Goal: Task Accomplishment & Management: Use online tool/utility

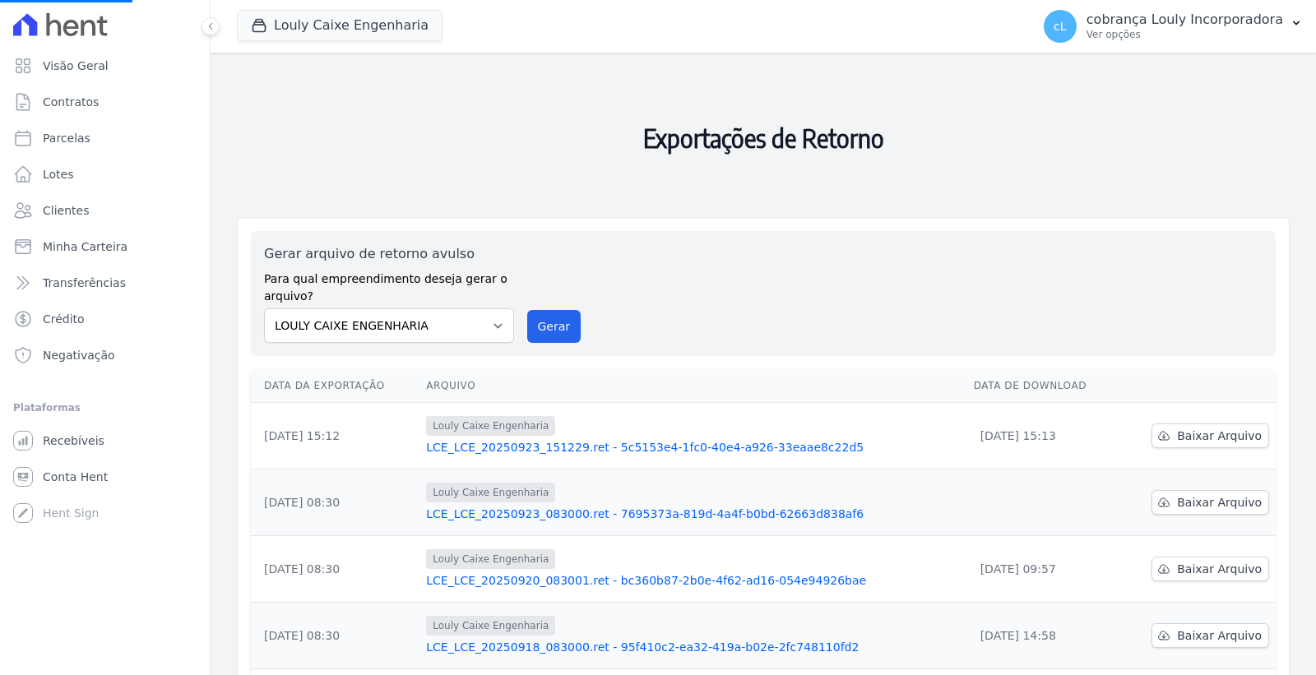
select select
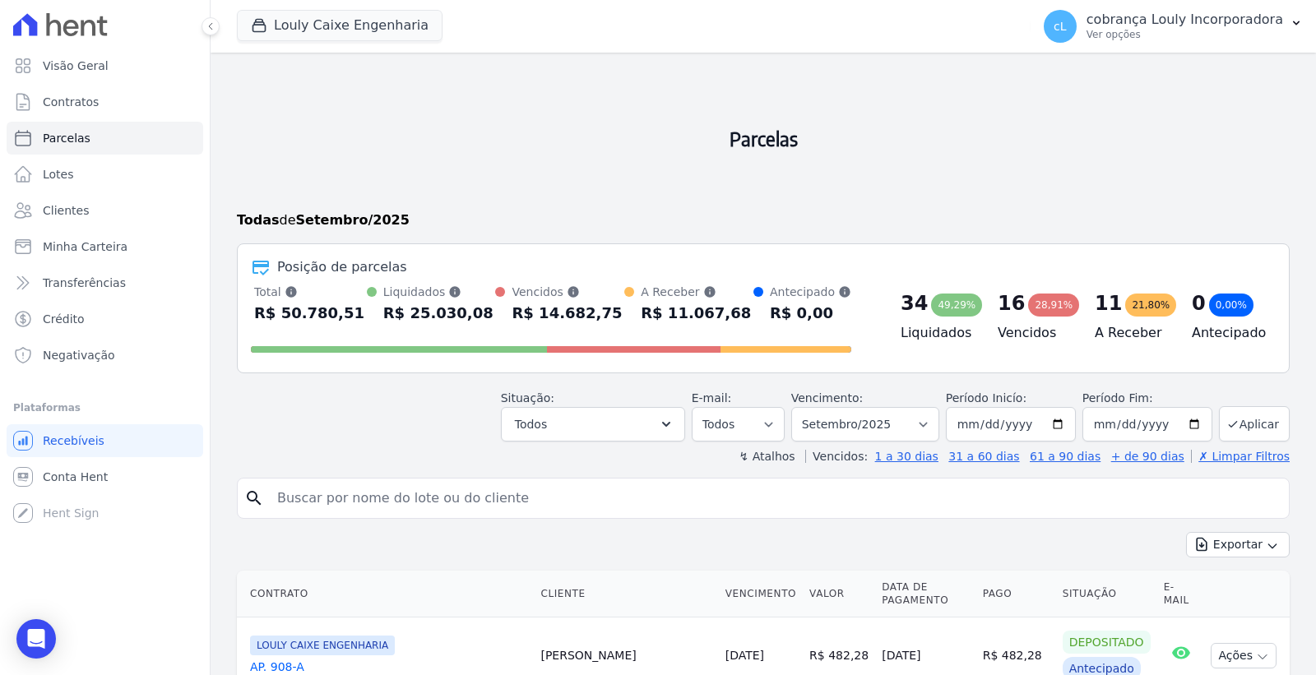
click at [439, 504] on input "search" at bounding box center [774, 498] width 1015 height 33
paste input "[PERSON_NAME] [PERSON_NAME]"
type input "[PERSON_NAME] [PERSON_NAME]"
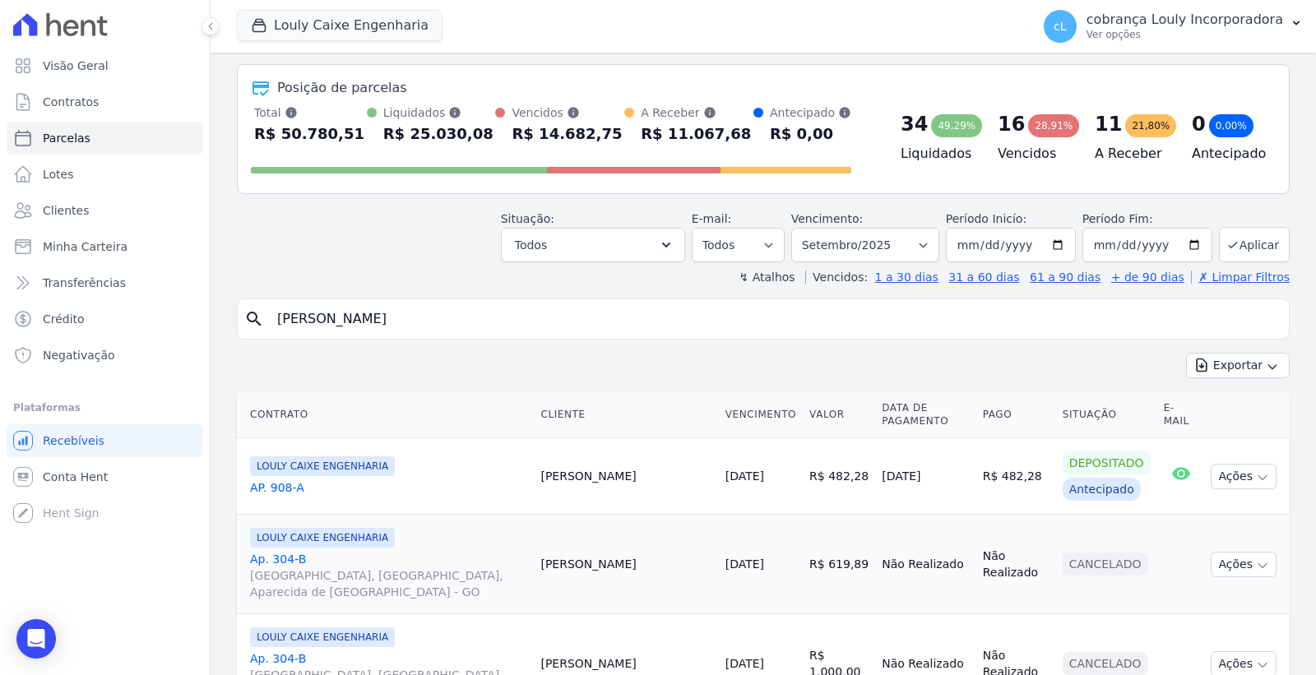
scroll to position [365, 0]
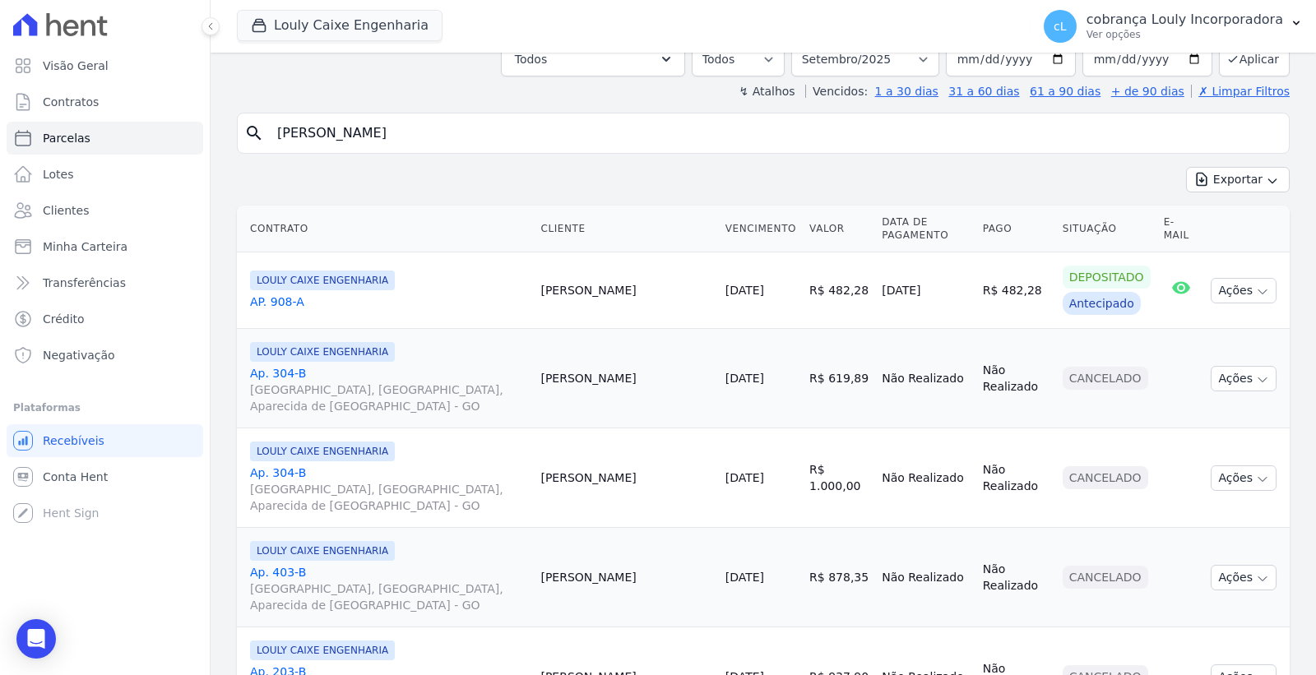
select select
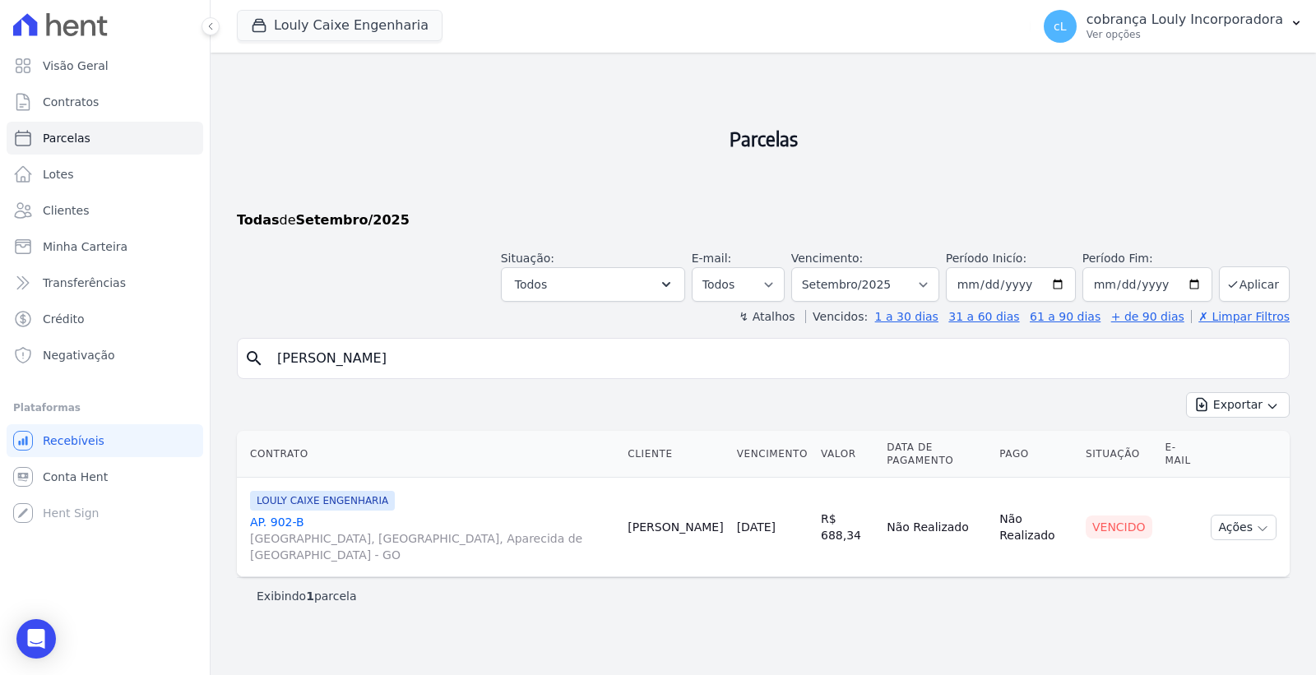
click at [289, 515] on link "AP. [GEOGRAPHIC_DATA], [GEOGRAPHIC_DATA], Aparecida de [GEOGRAPHIC_DATA]" at bounding box center [432, 538] width 364 height 49
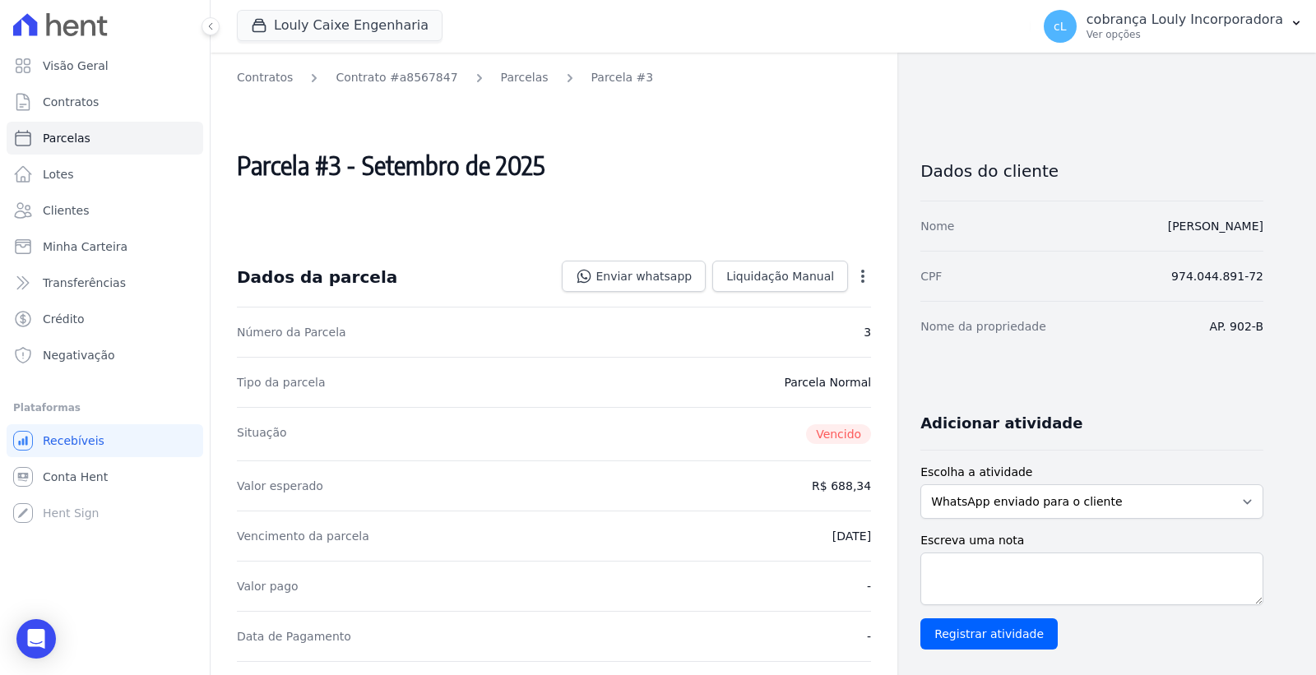
click at [859, 281] on icon "button" at bounding box center [863, 276] width 16 height 16
click at [869, 272] on icon "button" at bounding box center [863, 276] width 16 height 16
click at [861, 275] on icon "button" at bounding box center [863, 276] width 16 height 16
click at [861, 277] on icon "button" at bounding box center [863, 276] width 16 height 16
click at [373, 294] on div "Dados da parcela Enviar whatsapp Registrar envio de WhatsApp Caso o envio da me…" at bounding box center [554, 277] width 634 height 59
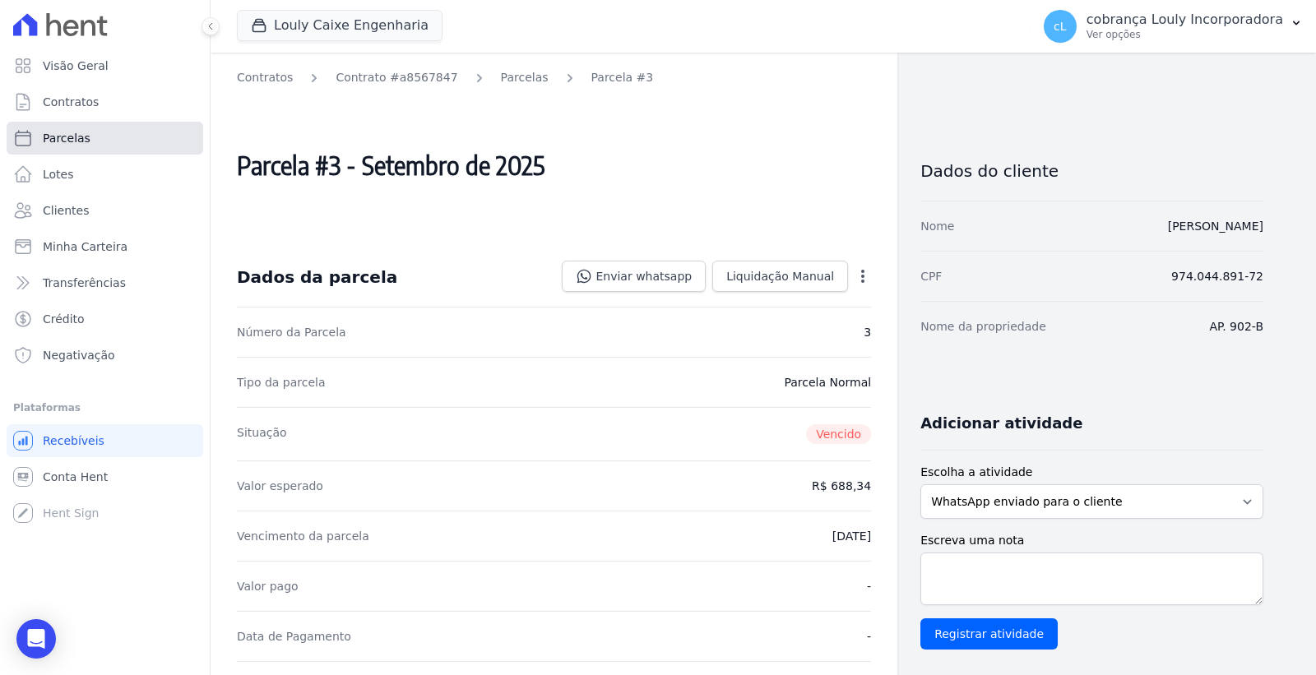
click at [101, 137] on link "Parcelas" at bounding box center [105, 138] width 197 height 33
select select
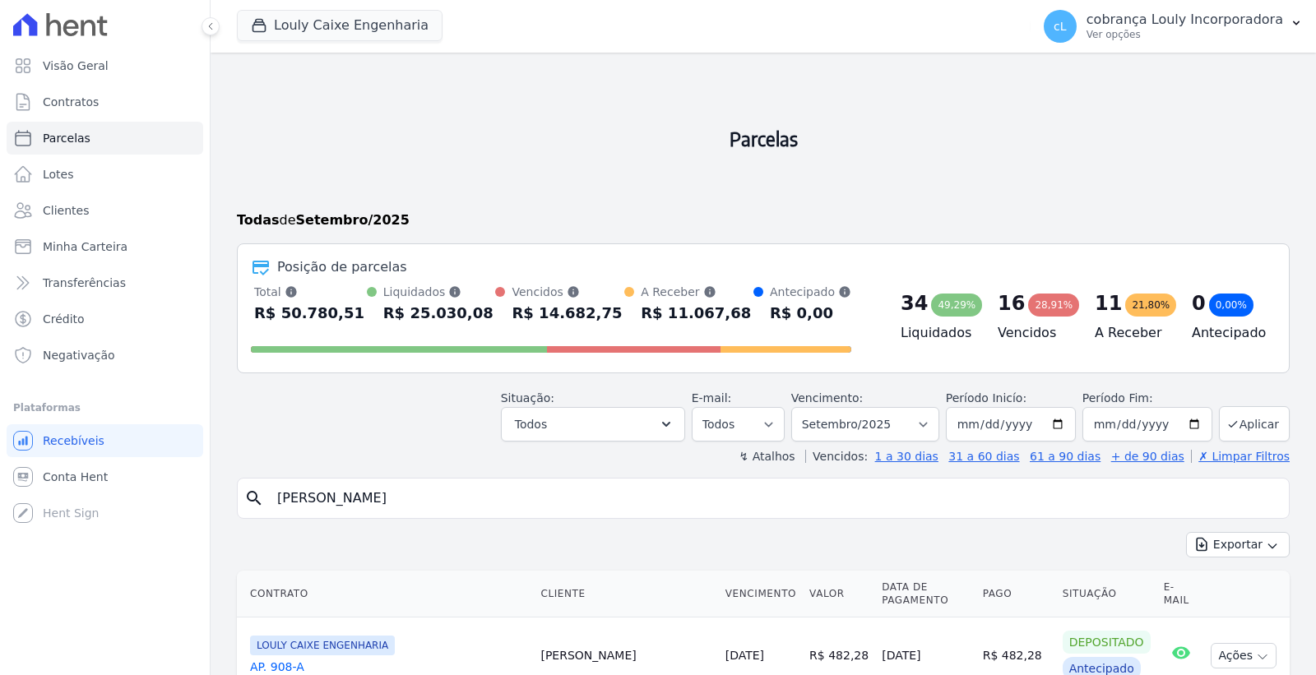
select select
click at [653, 429] on button "Todos" at bounding box center [593, 424] width 184 height 35
click at [836, 432] on select "Filtrar por período ──────── Todos os meses Setembro/2024 Outubro/2024 Novembro…" at bounding box center [865, 424] width 148 height 35
select select "all"
click at [801, 407] on select "Filtrar por período ──────── Todos os meses Setembro/2024 Outubro/2024 Novembro…" at bounding box center [865, 424] width 148 height 35
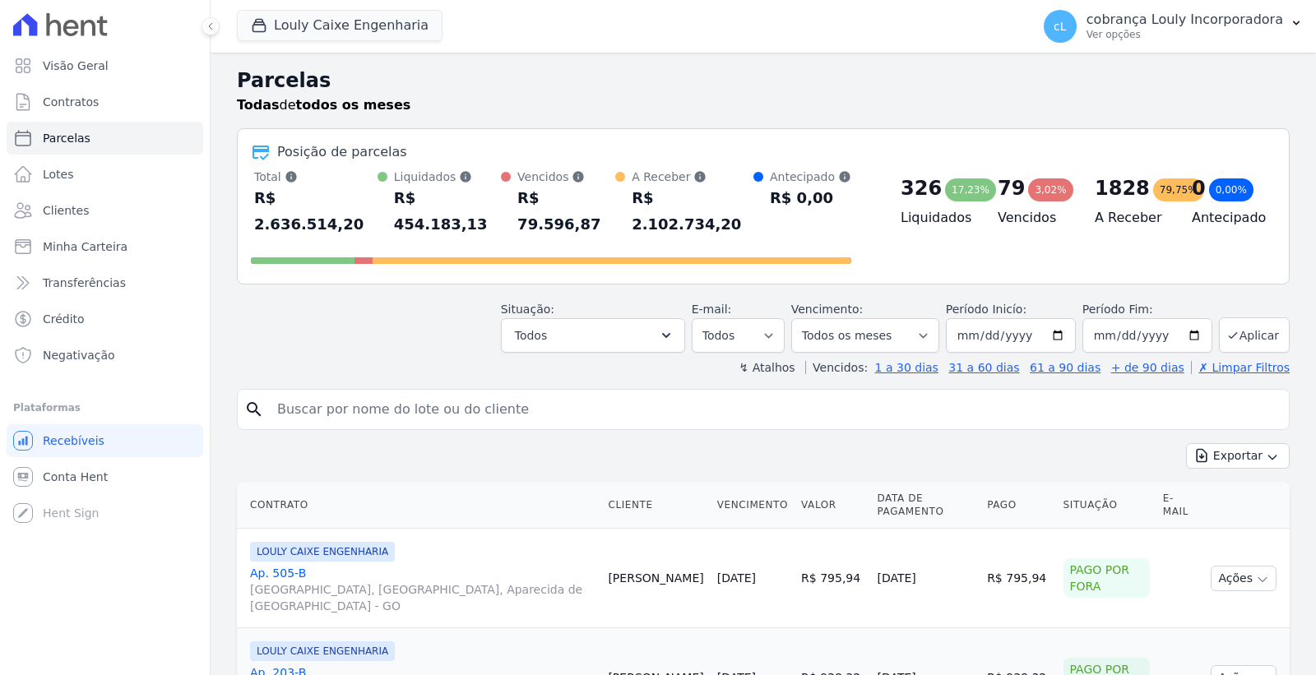
select select
click at [374, 393] on input "search" at bounding box center [774, 409] width 1015 height 33
paste input "[PERSON_NAME] [PERSON_NAME]"
type input "[PERSON_NAME] [PERSON_NAME]"
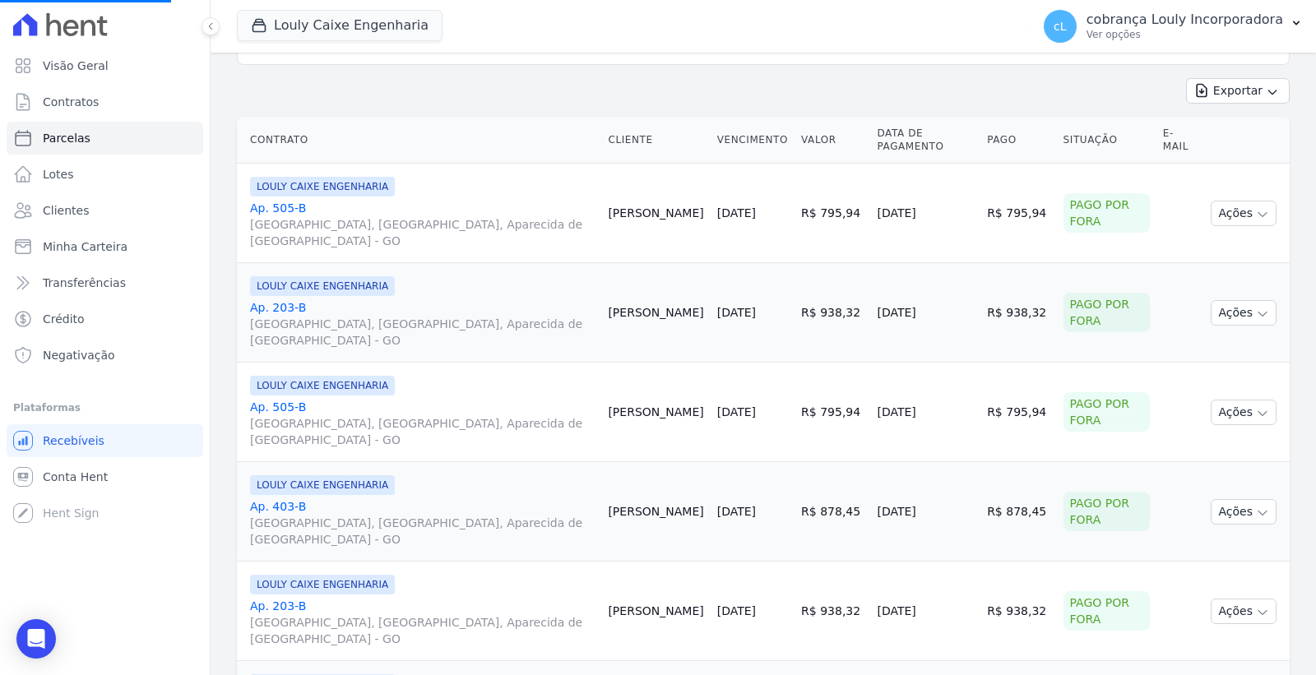
click at [475, 399] on link "Ap. 505-B RUA AUGUSTA, PARQUE DAS NAÇÕES, Aparecida de Goiânia - GO" at bounding box center [422, 423] width 345 height 49
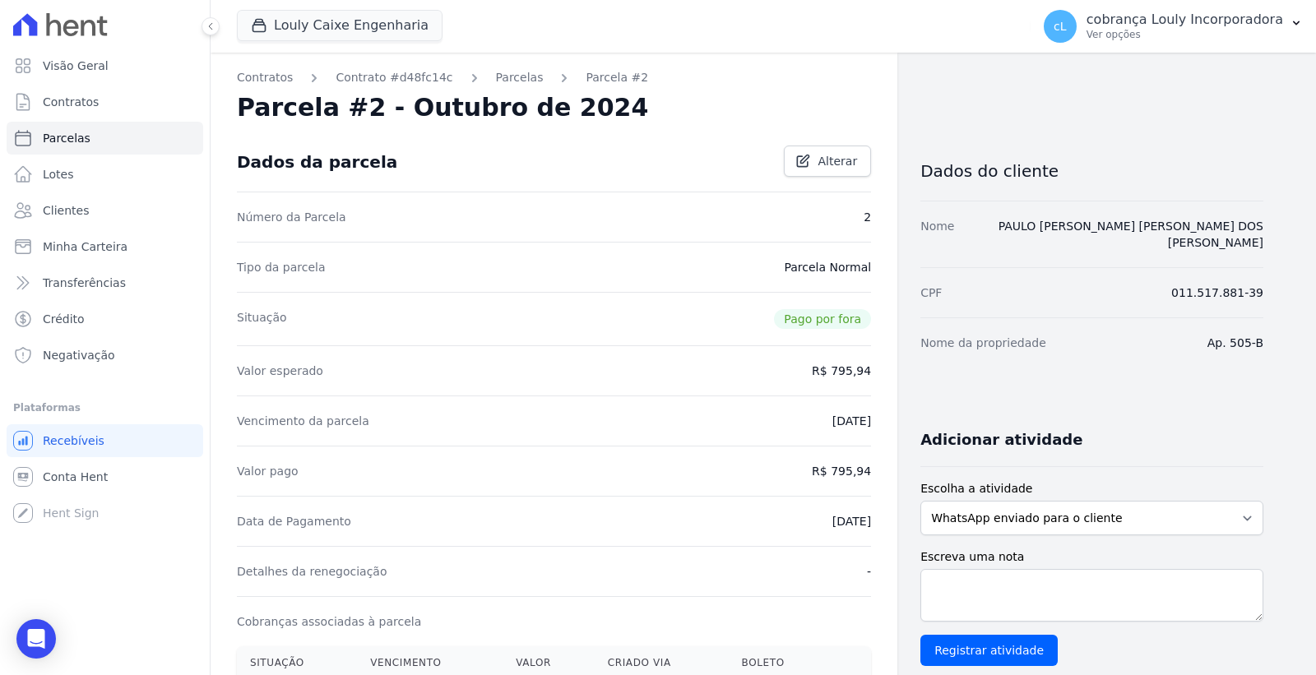
select select
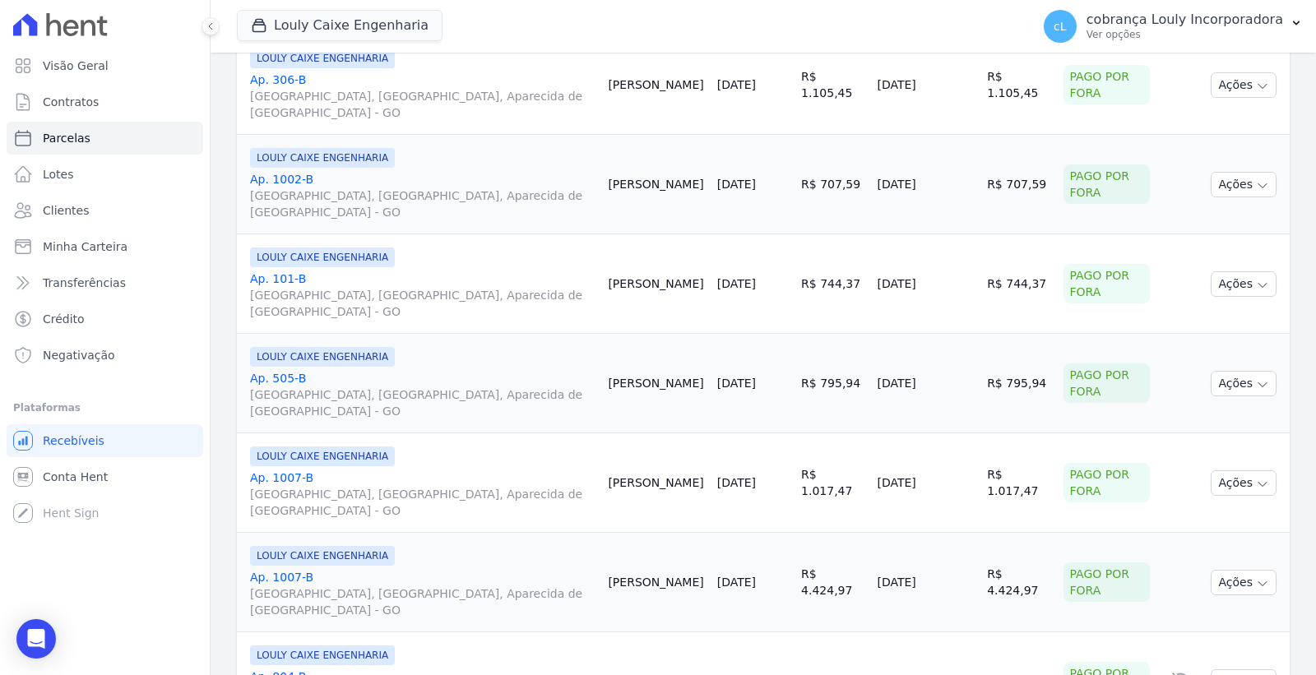
scroll to position [2389, 0]
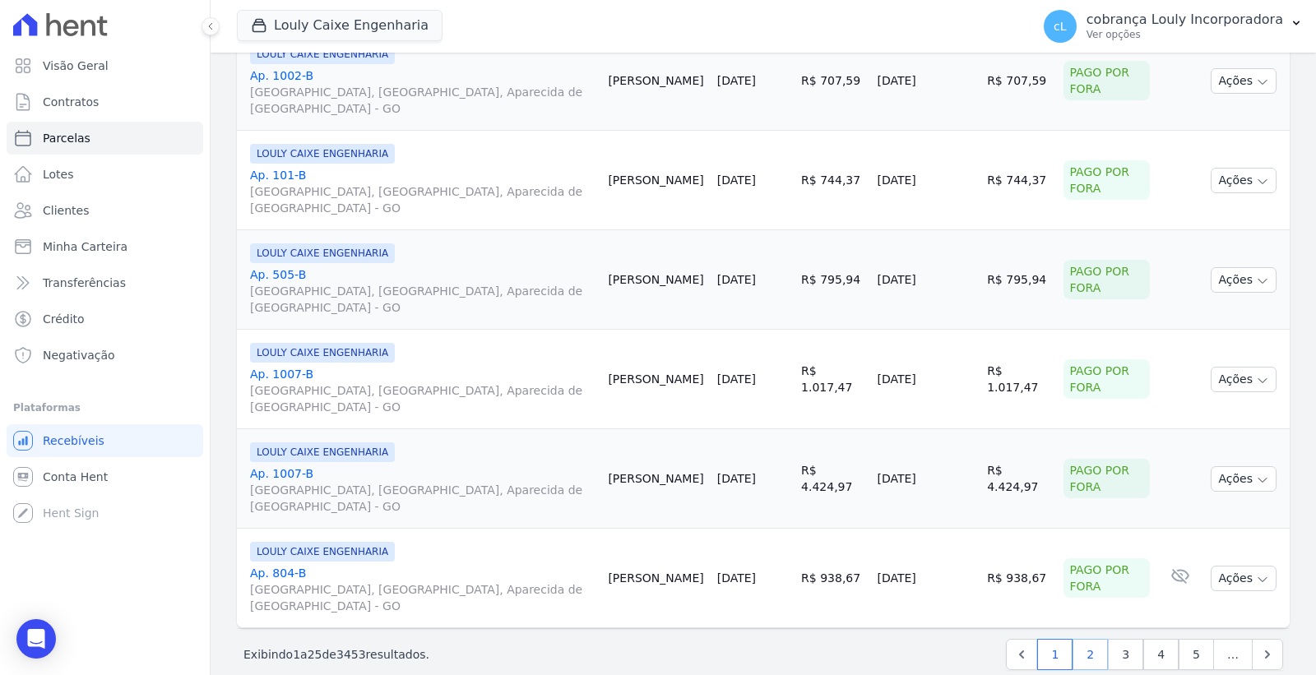
click at [1076, 639] on link "2" at bounding box center [1090, 654] width 35 height 31
select select
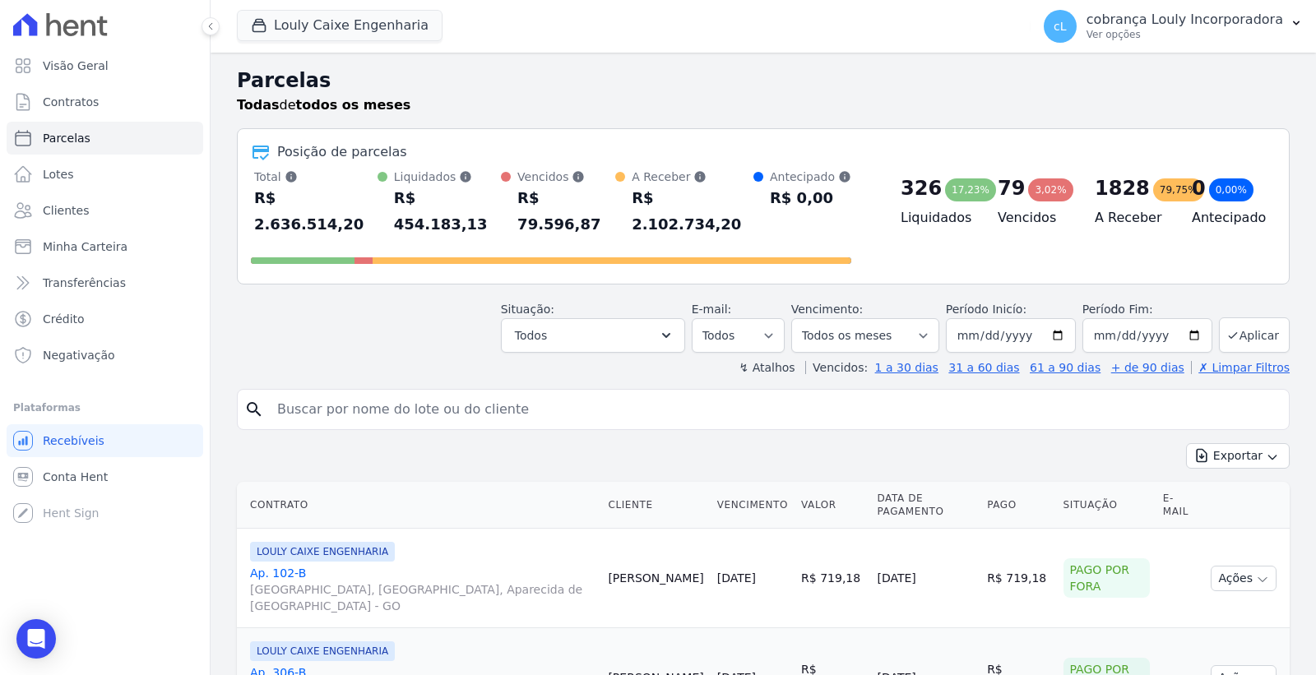
click at [344, 393] on input "search" at bounding box center [774, 409] width 1015 height 33
paste input "[PERSON_NAME] [PERSON_NAME]"
type input "[PERSON_NAME] [PERSON_NAME]"
click at [1236, 318] on button "Aplicar" at bounding box center [1254, 335] width 71 height 35
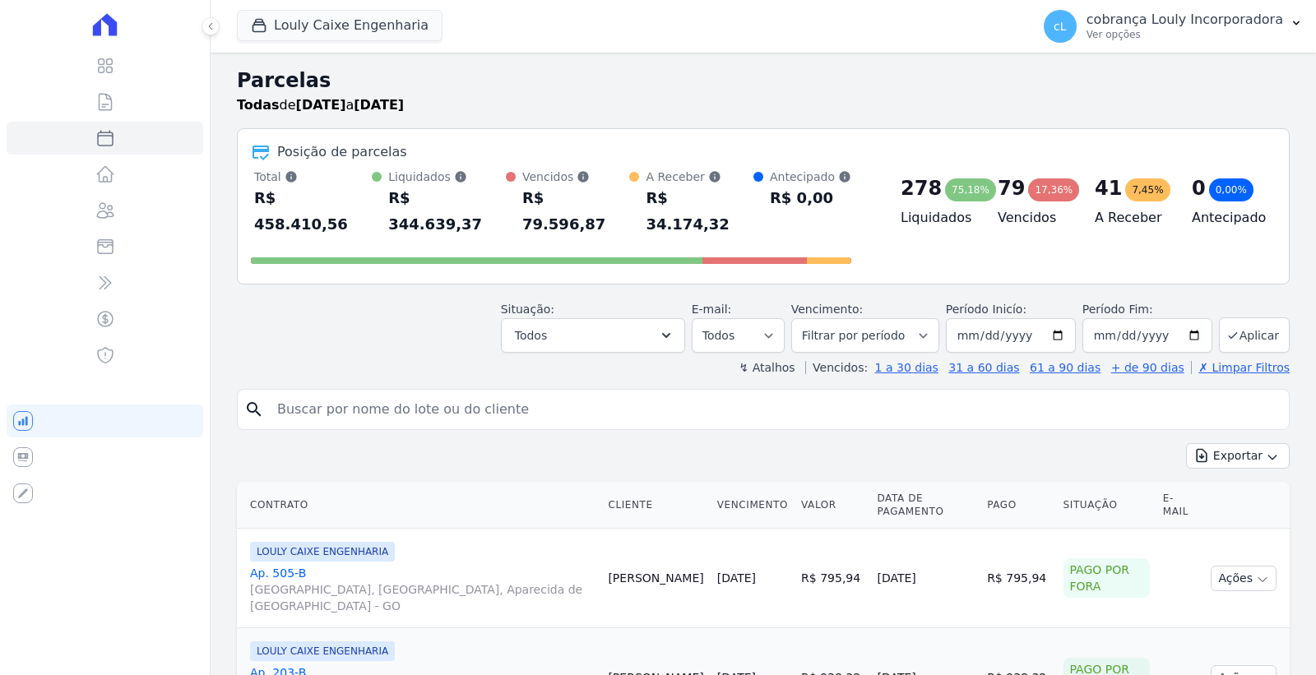
select select
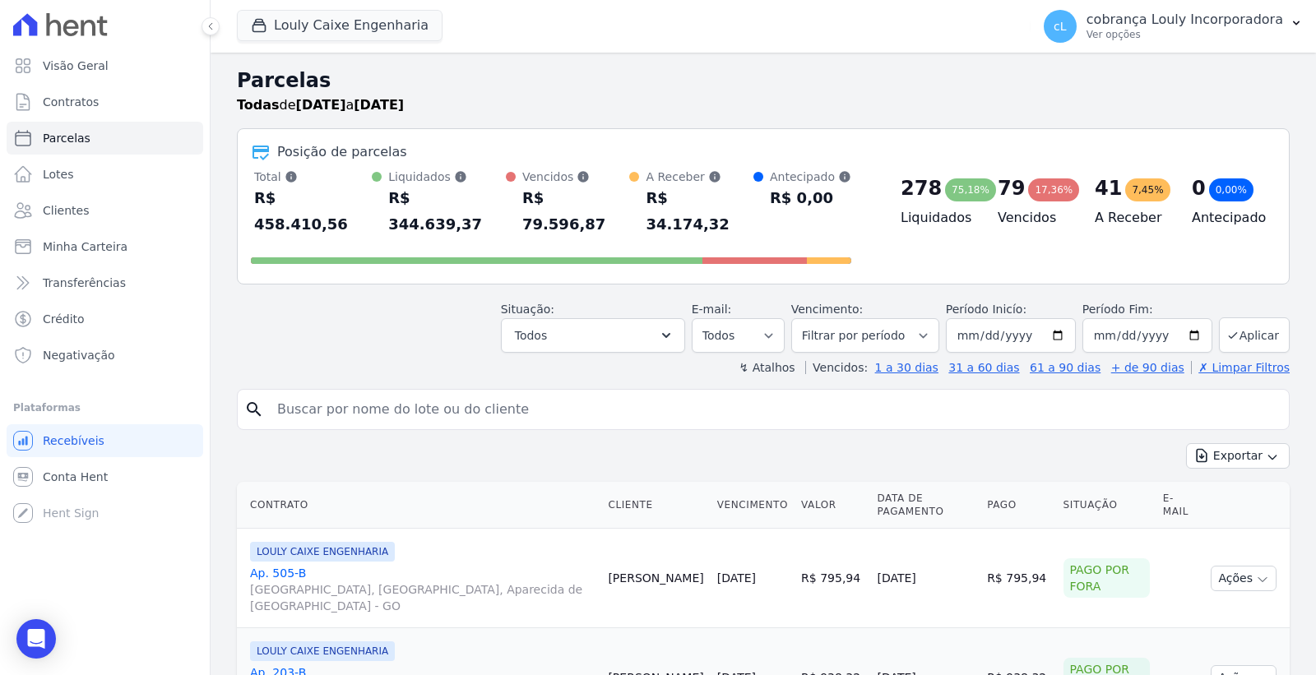
click at [445, 393] on input "search" at bounding box center [774, 409] width 1015 height 33
paste input "[PERSON_NAME] [PERSON_NAME]"
type input "[PERSON_NAME] [PERSON_NAME]"
select select
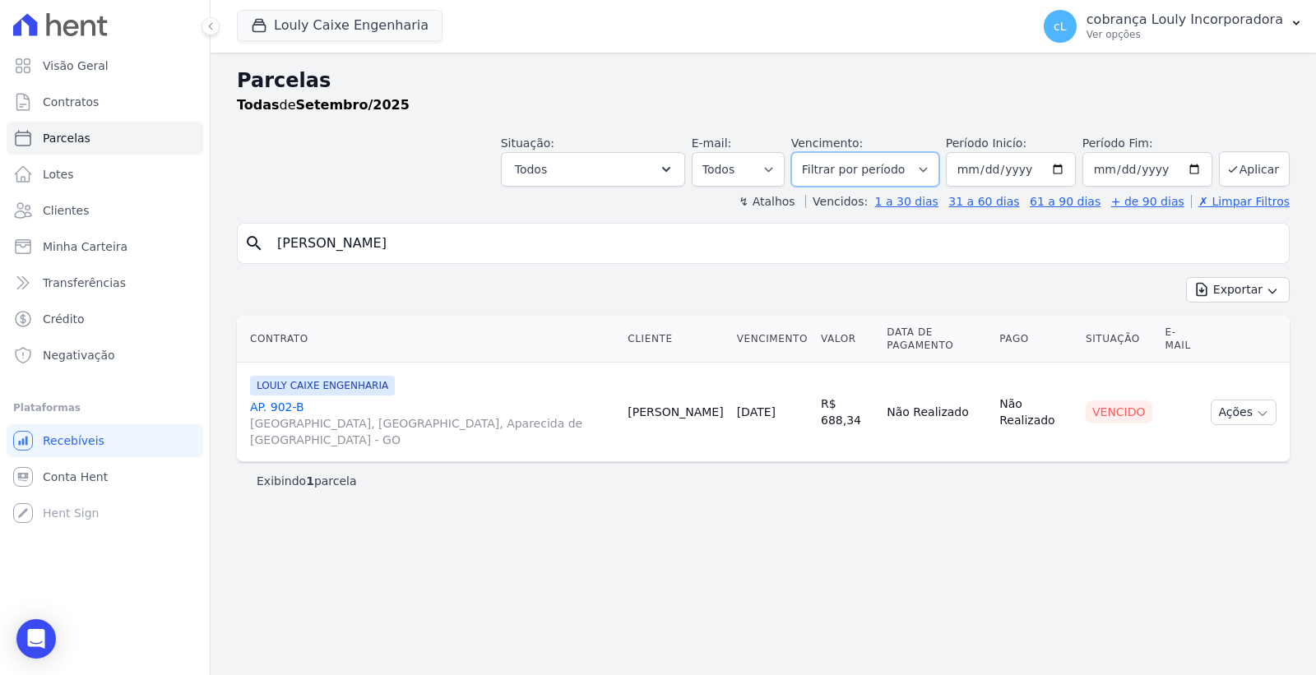
click at [930, 170] on select "Filtrar por período ──────── Todos os meses Setembro/2024 Outubro/2024 Novembro…" at bounding box center [865, 169] width 148 height 35
select select "all"
click at [815, 152] on select "Filtrar por período ──────── Todos os meses Setembro/2024 Outubro/2024 Novembro…" at bounding box center [865, 169] width 148 height 35
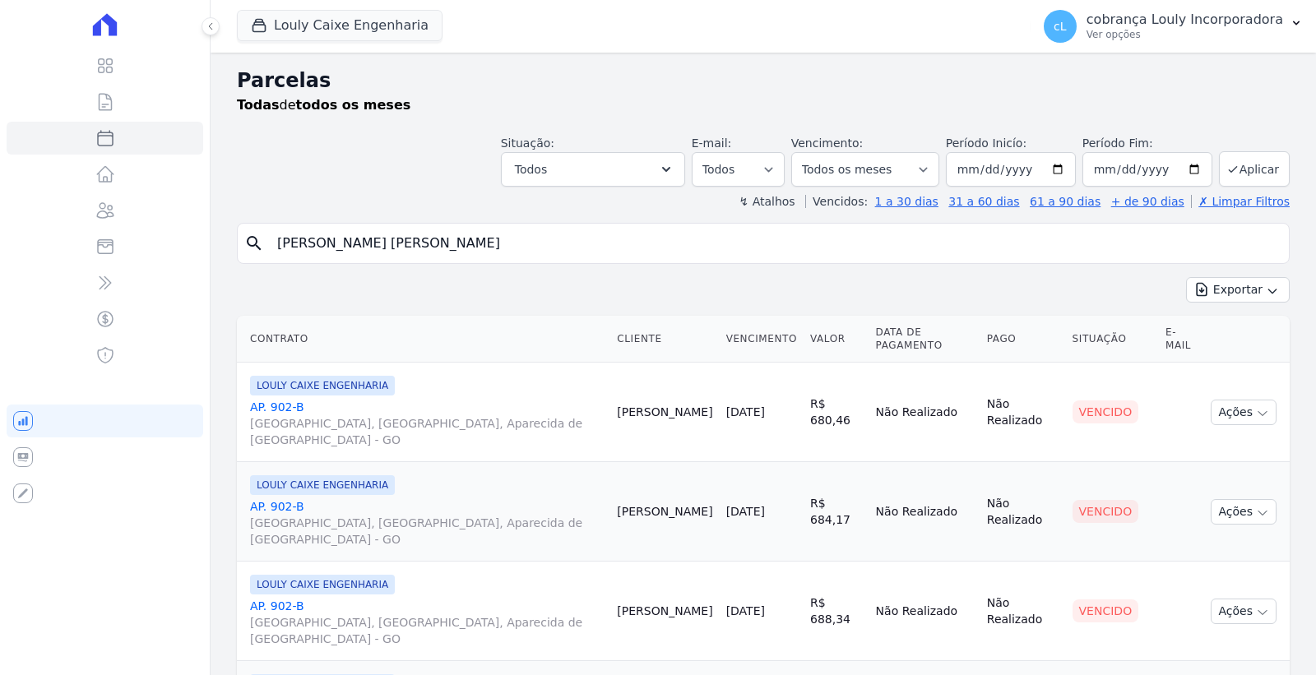
select select
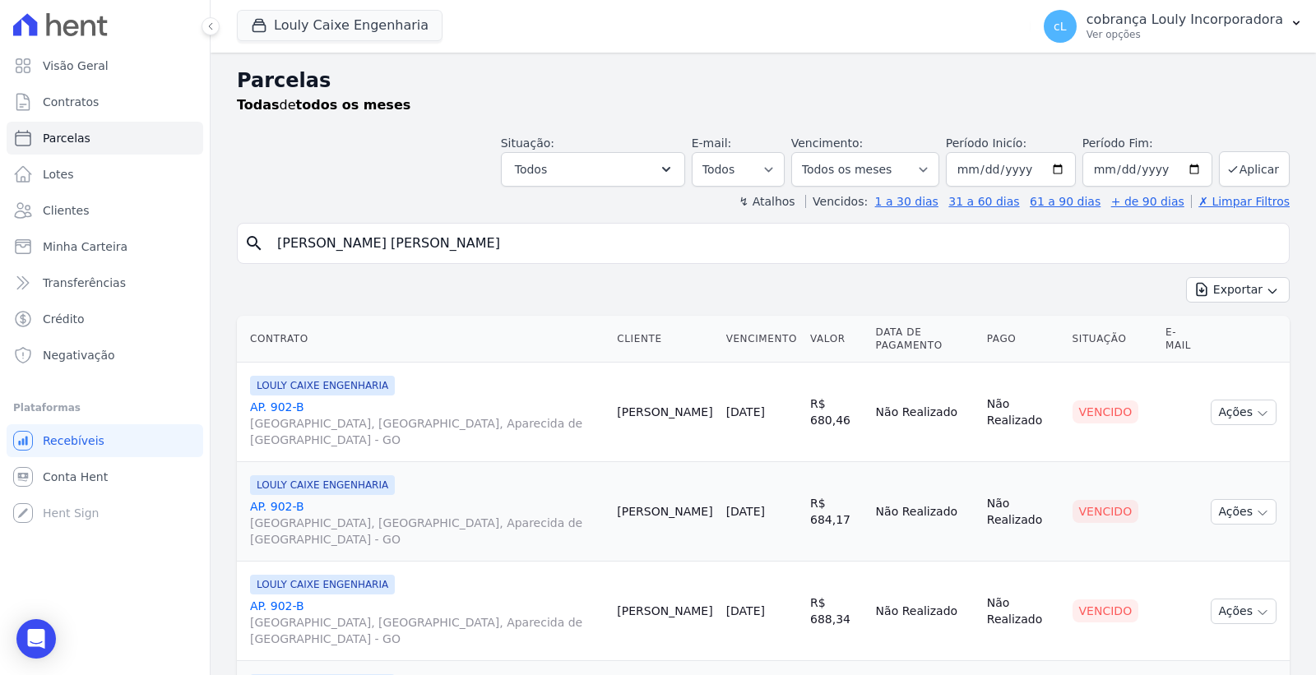
click at [522, 251] on input "[PERSON_NAME] [PERSON_NAME]" at bounding box center [774, 243] width 1015 height 33
select select
click at [1232, 415] on button "Ações" at bounding box center [1244, 413] width 66 height 26
click at [1177, 384] on td "Cliente sem endereço de e-mail" at bounding box center [1182, 413] width 46 height 100
click at [274, 406] on link "AP. 902-B RUA AUGUSTA, PARQUE DAS NAÇÕES, Aparecida de Goiânia - GO" at bounding box center [427, 423] width 354 height 49
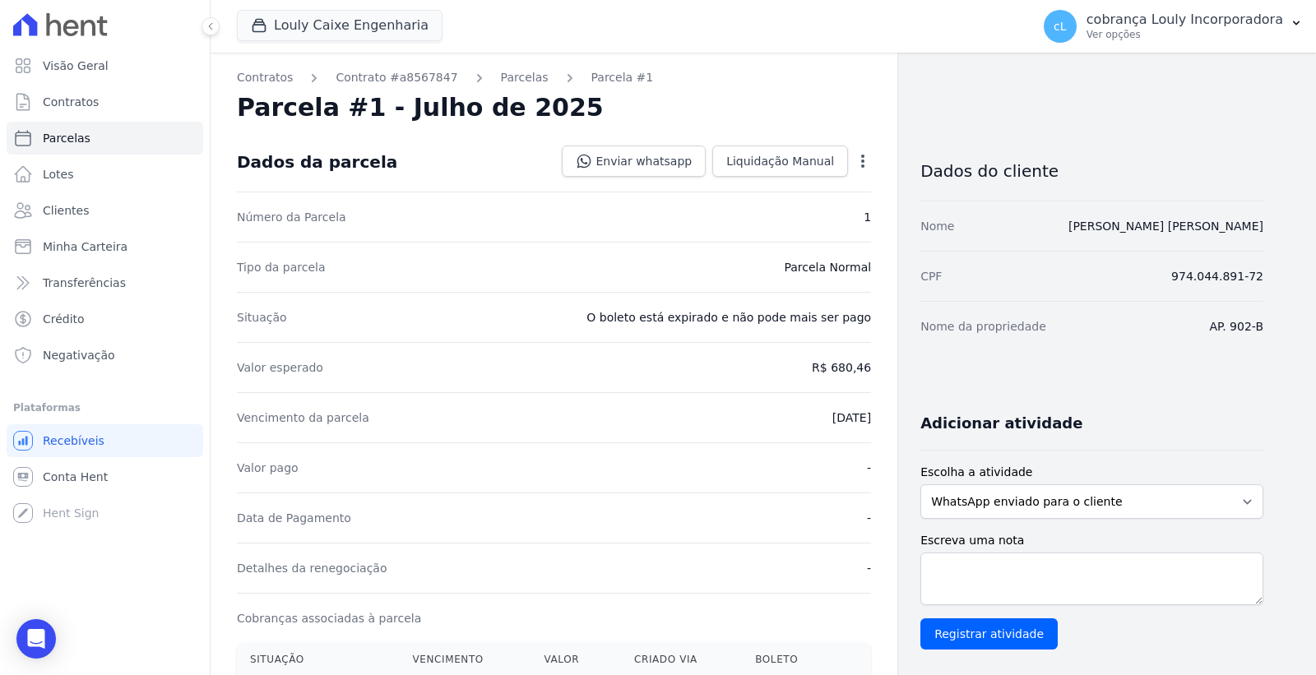
select select
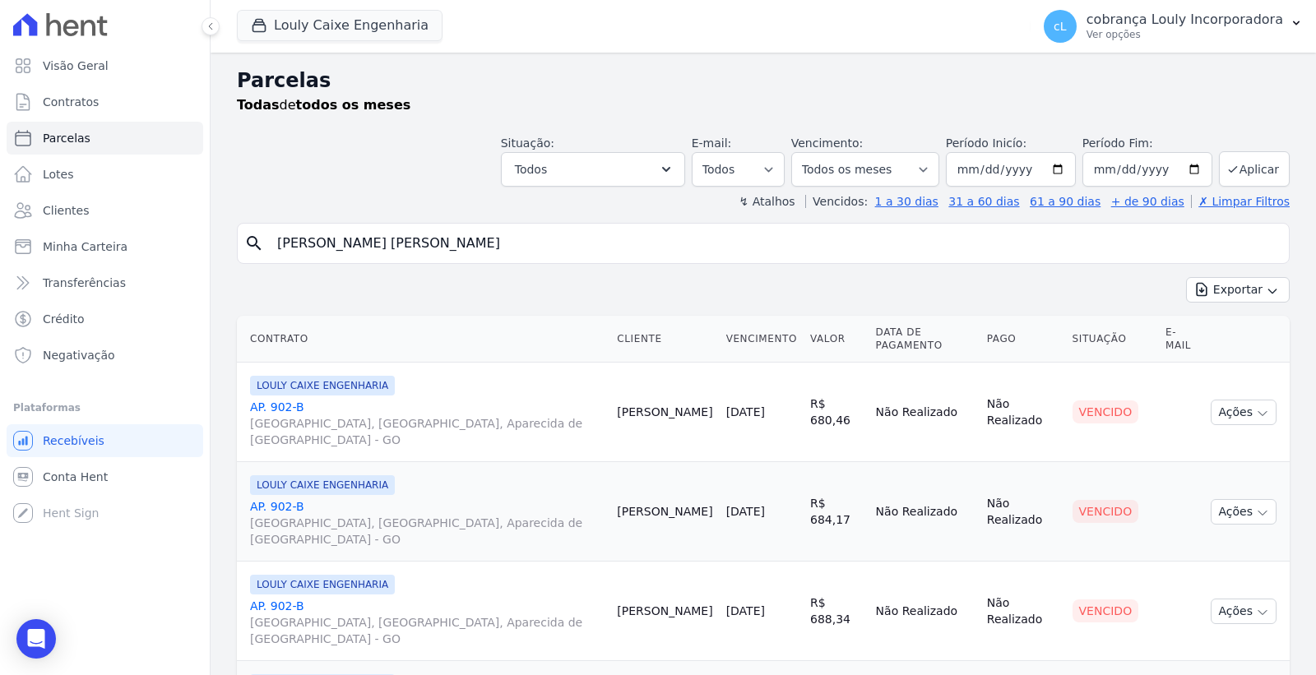
click at [379, 520] on span "[GEOGRAPHIC_DATA], [GEOGRAPHIC_DATA], Aparecida de [GEOGRAPHIC_DATA] - GO" at bounding box center [427, 531] width 354 height 33
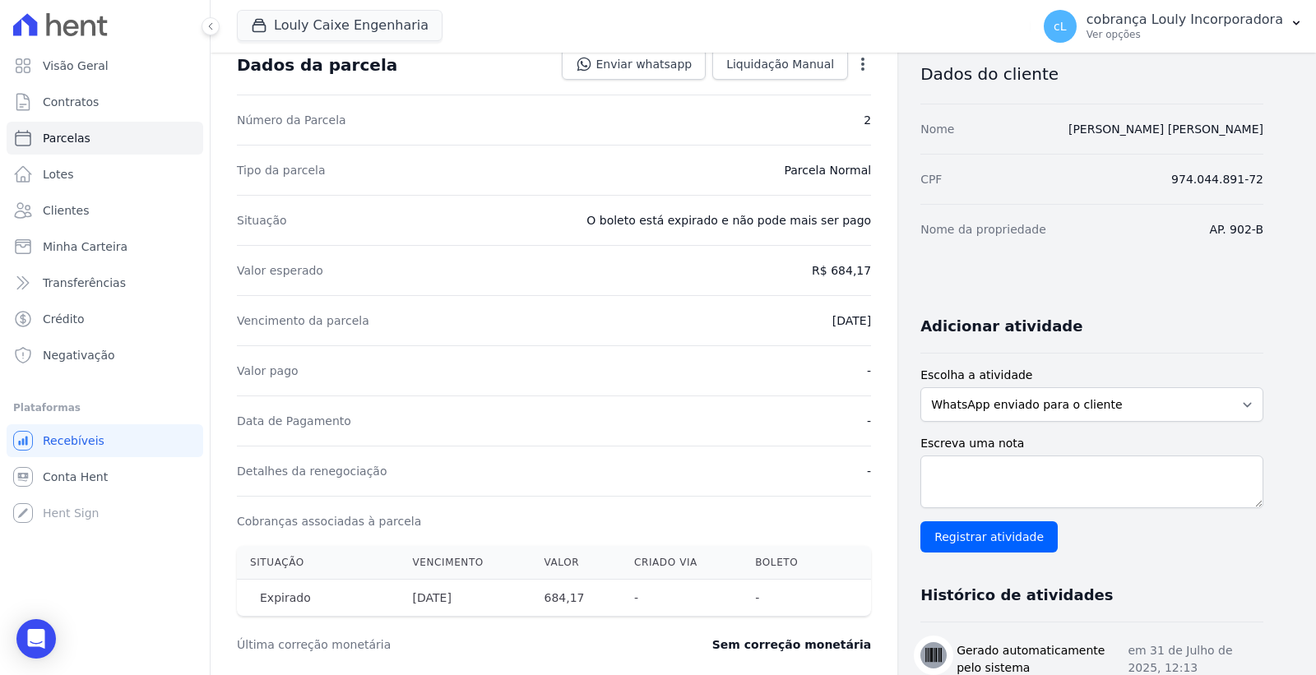
scroll to position [183, 0]
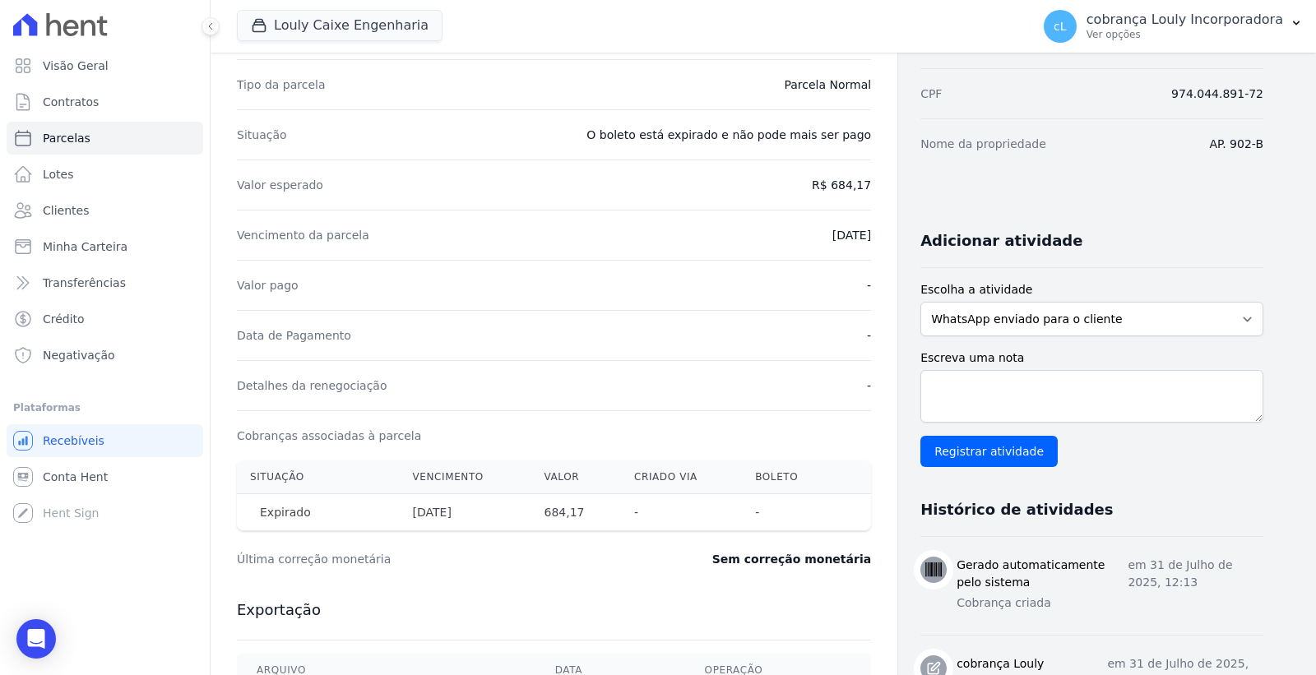
select select
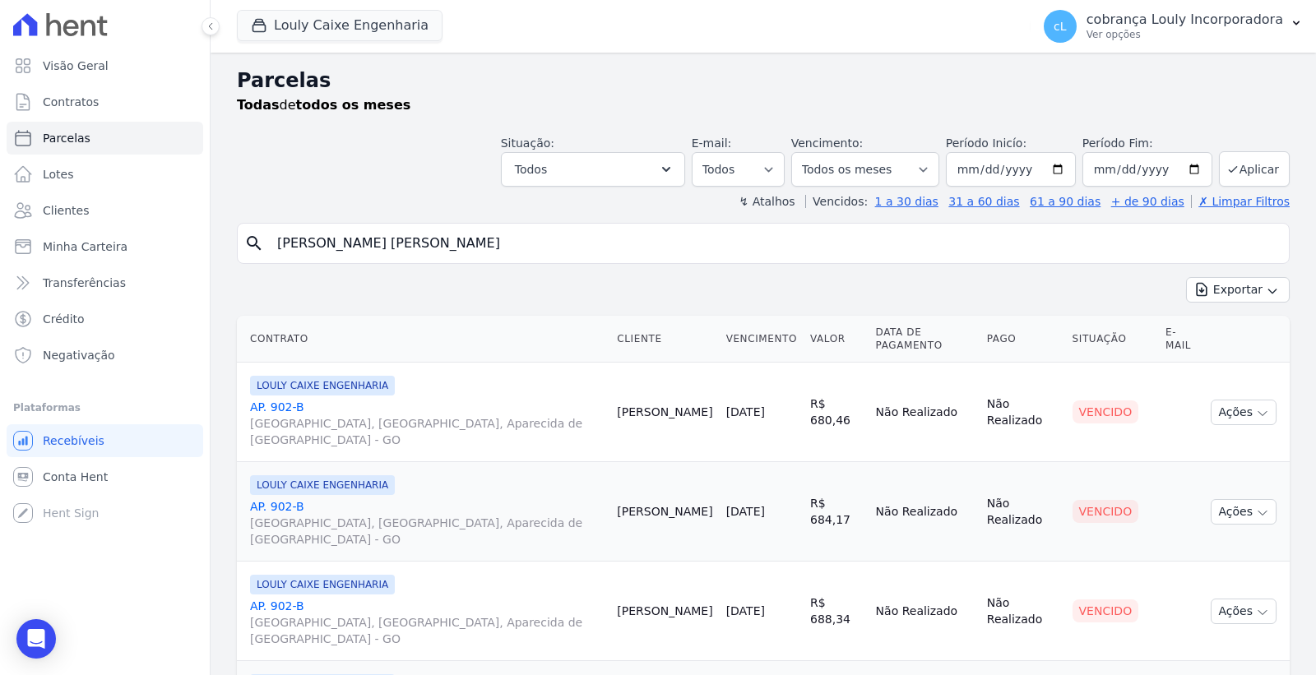
click at [299, 619] on span "[GEOGRAPHIC_DATA], [GEOGRAPHIC_DATA], Aparecida de [GEOGRAPHIC_DATA] - GO" at bounding box center [427, 631] width 354 height 33
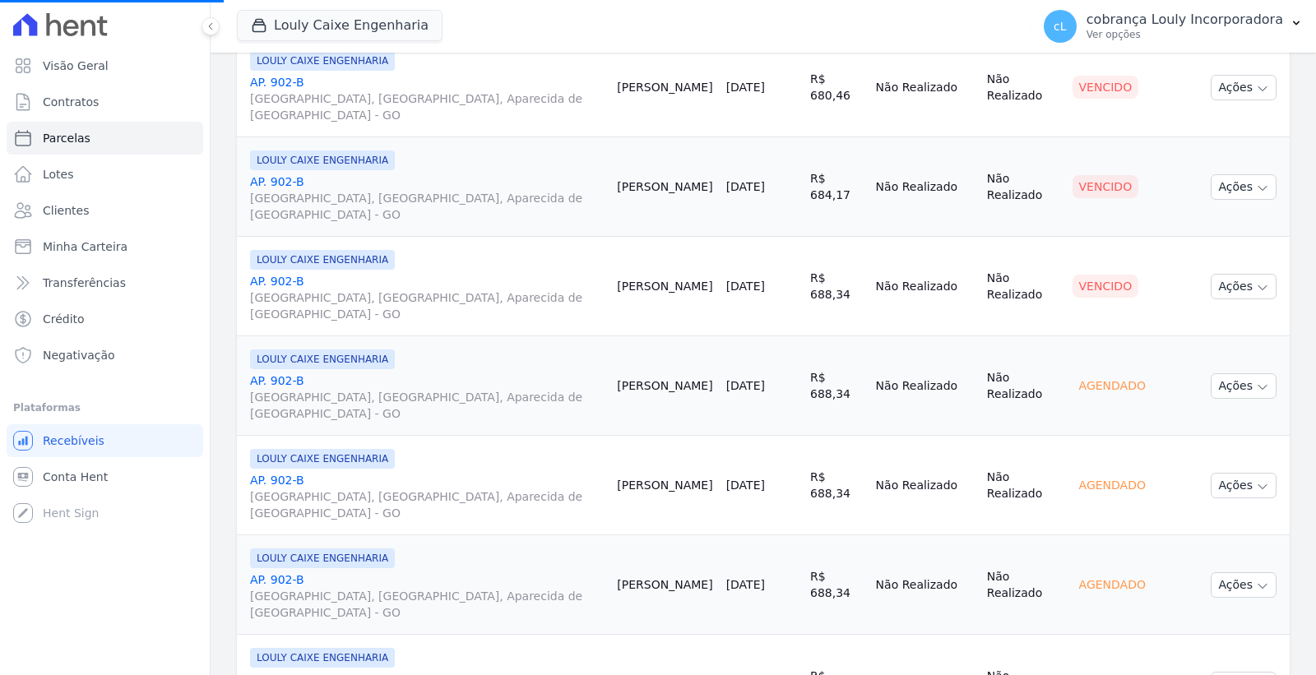
scroll to position [365, 0]
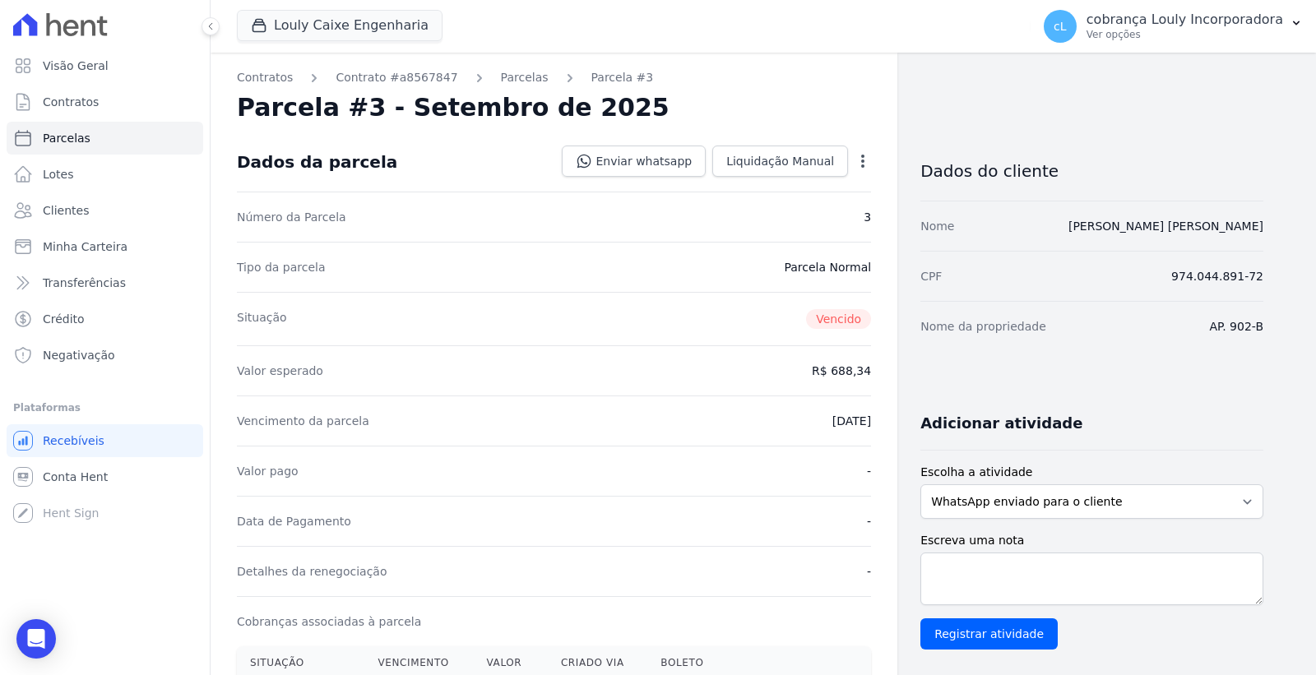
click at [869, 162] on icon "button" at bounding box center [863, 161] width 16 height 16
click at [765, 212] on link "Cancelar Cobrança" at bounding box center [792, 213] width 145 height 30
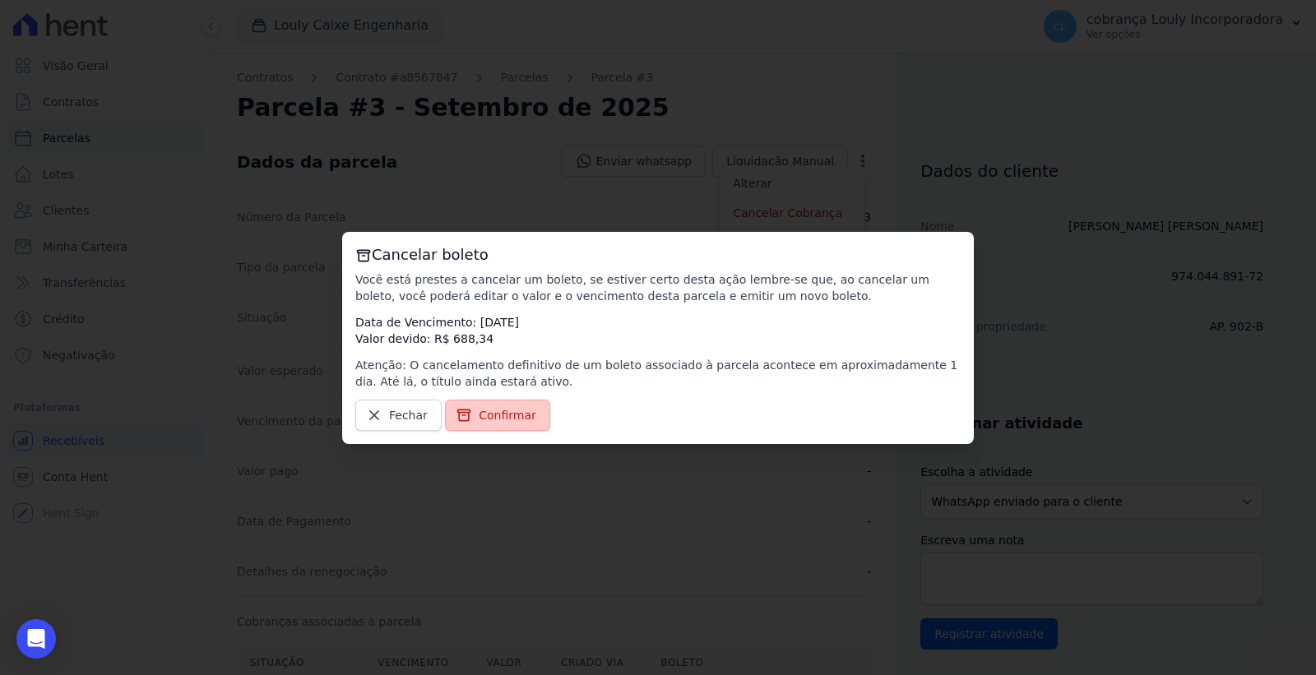
click at [525, 409] on span "Confirmar" at bounding box center [508, 415] width 58 height 16
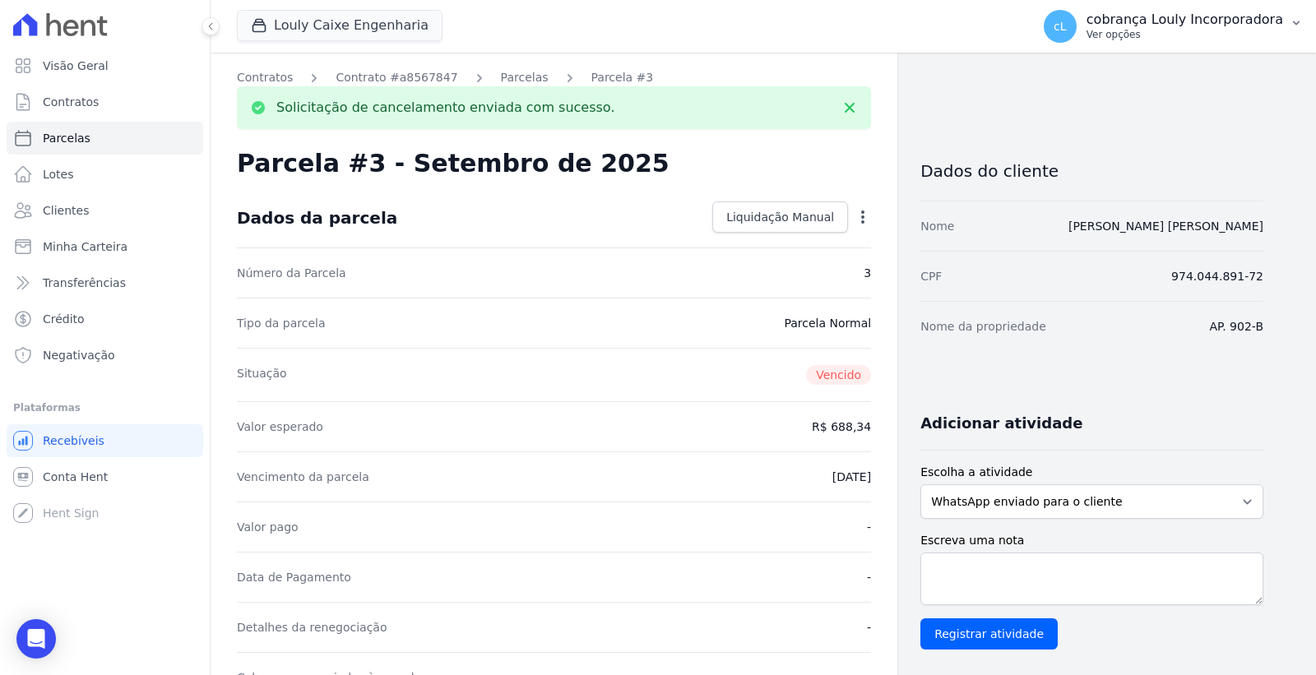
click at [1264, 17] on p "cobrança Louly Incorporadora" at bounding box center [1185, 20] width 197 height 16
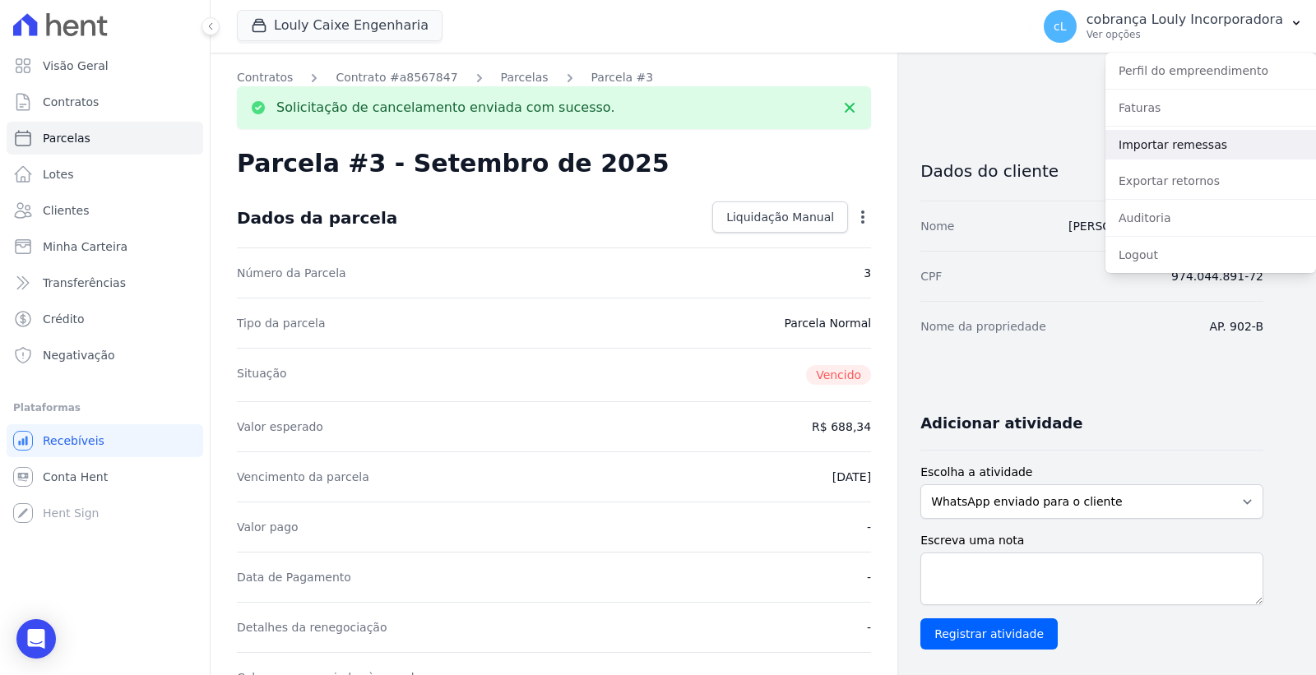
click at [1168, 155] on link "Importar remessas" at bounding box center [1211, 145] width 211 height 30
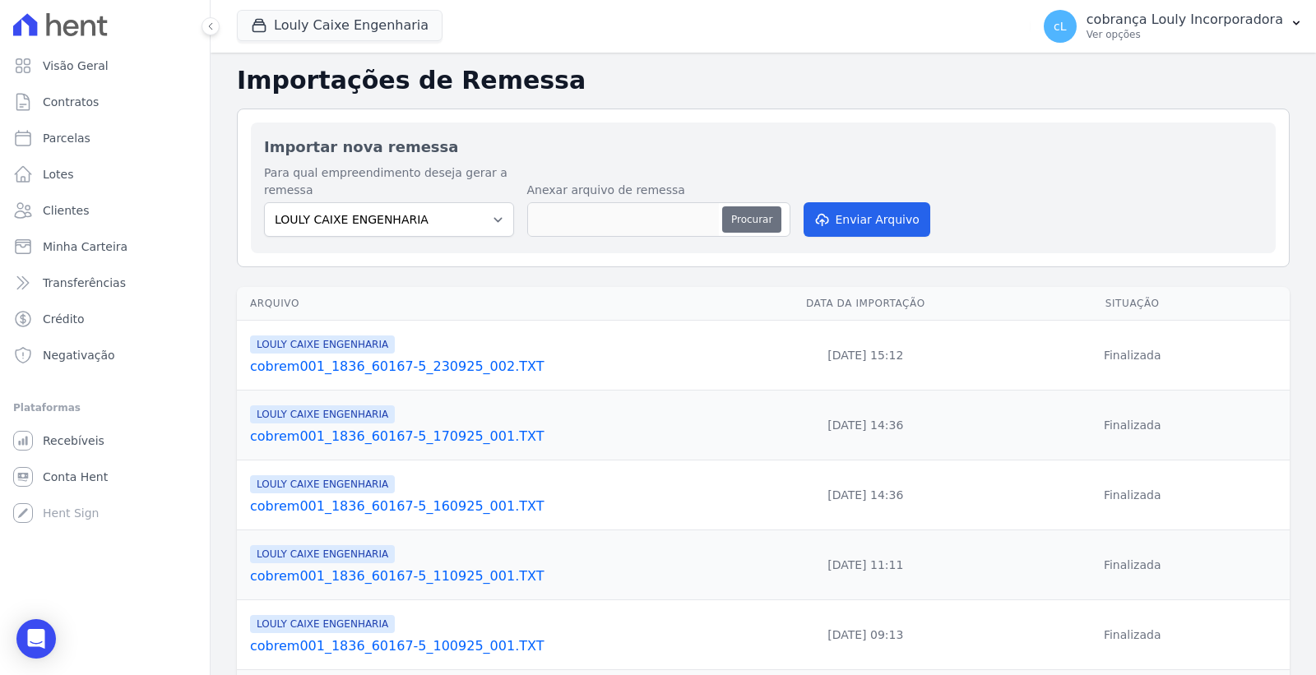
click at [745, 216] on button "Procurar" at bounding box center [751, 219] width 59 height 26
type input "cobrem001_1836_60167-5_230925_003.TXT"
click at [884, 226] on button "Enviar Arquivo" at bounding box center [867, 219] width 127 height 35
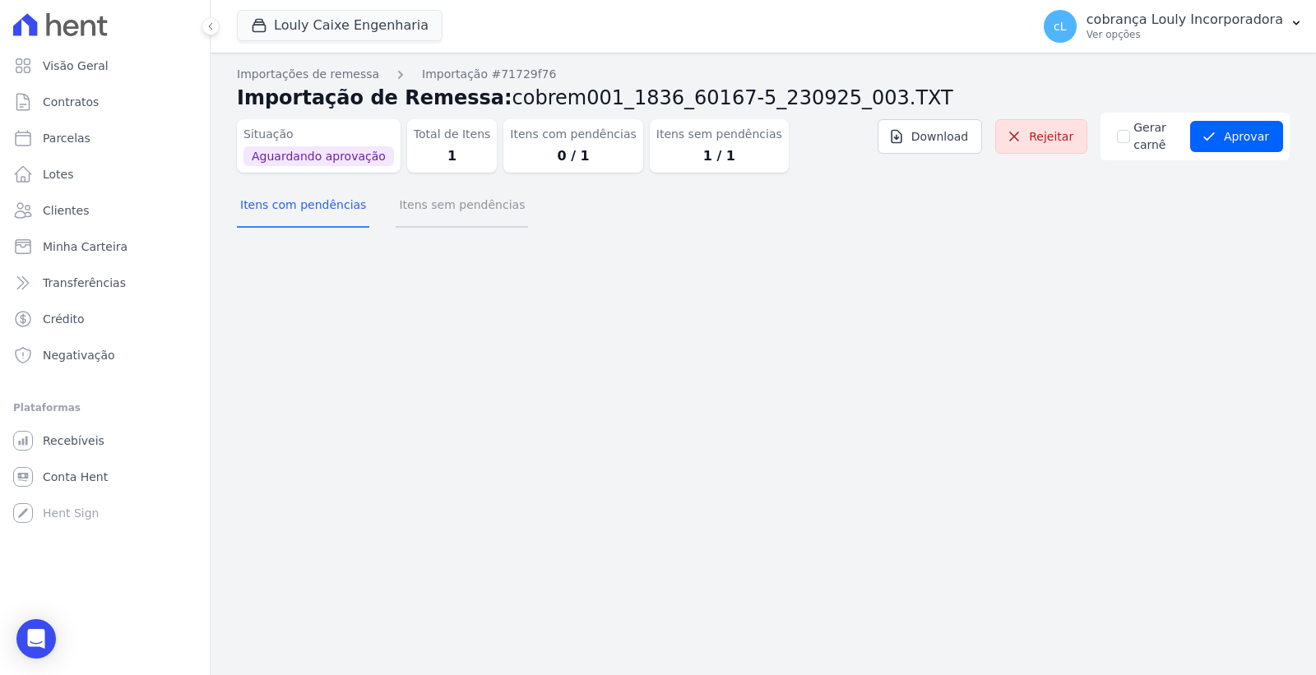
click at [459, 219] on button "Itens sem pendências" at bounding box center [462, 206] width 132 height 43
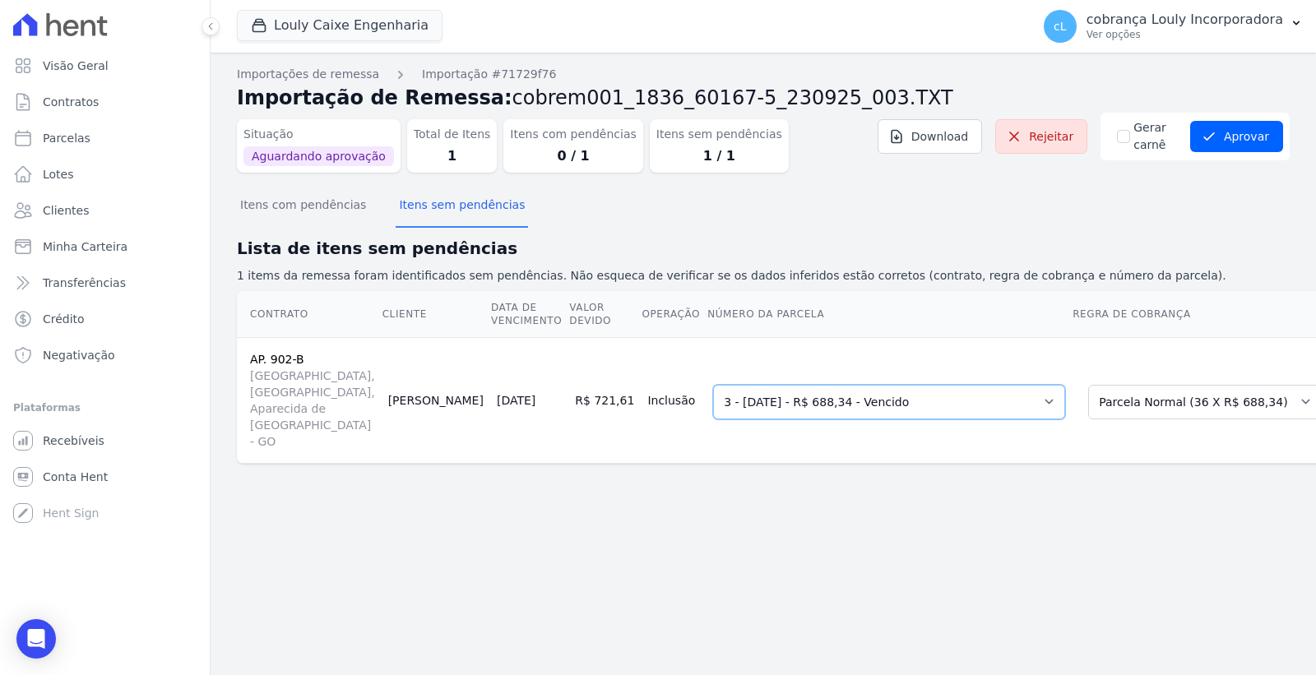
click at [779, 412] on select "Selecione uma 1 - [DATE] - R$ 680,46 - Vencido (Cobrança Expirada) 2 - [DATE] -…" at bounding box center [889, 402] width 352 height 35
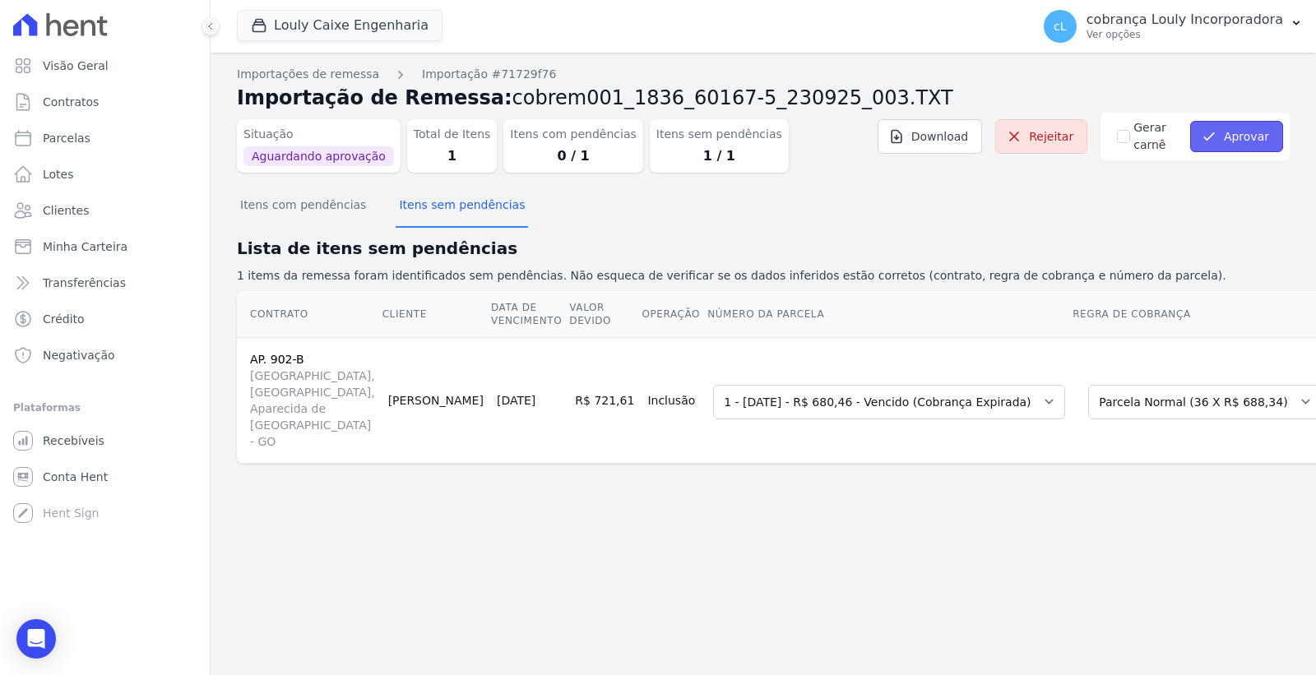
click at [1236, 148] on button "Aprovar" at bounding box center [1236, 136] width 93 height 31
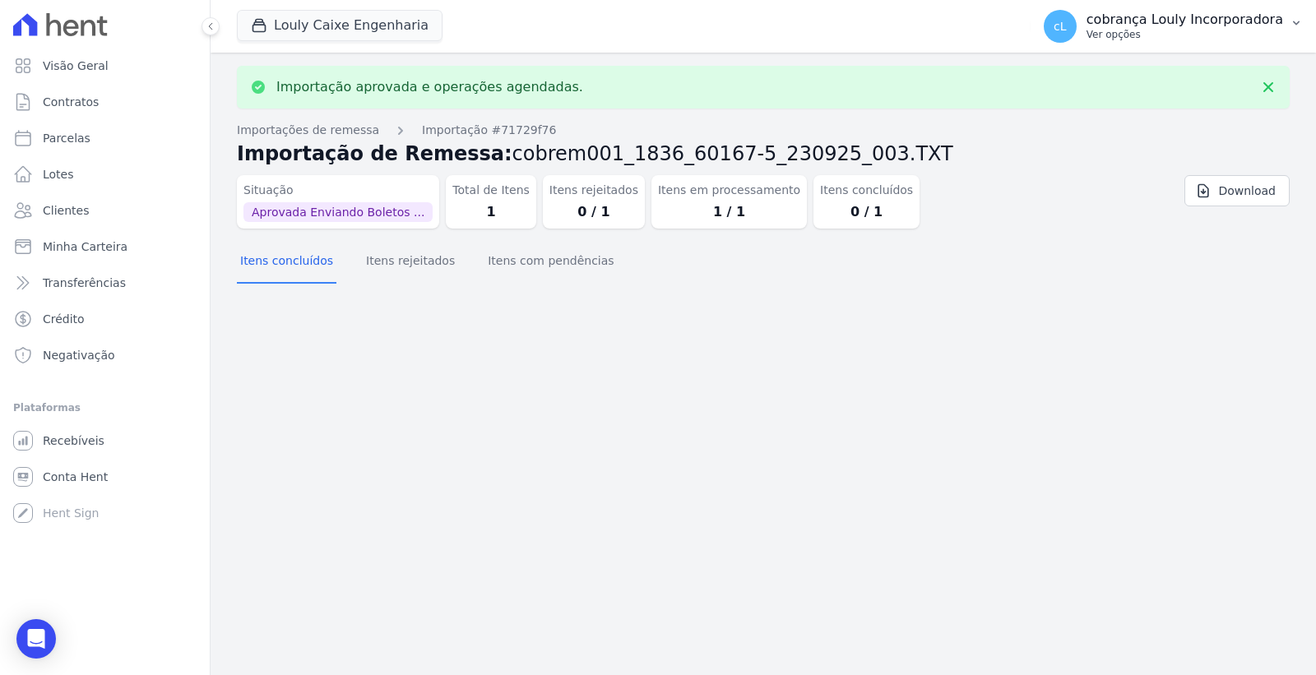
click at [1198, 15] on p "cobrança Louly Incorporadora" at bounding box center [1185, 20] width 197 height 16
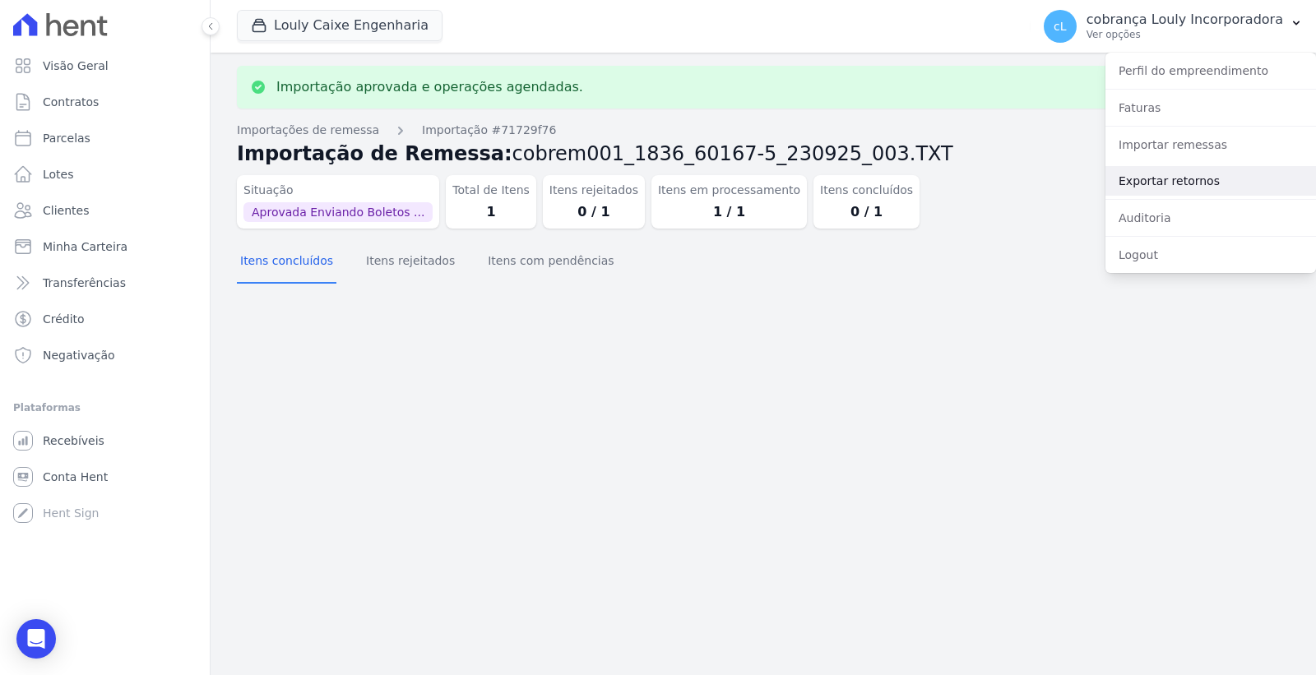
click at [1170, 177] on link "Exportar retornos" at bounding box center [1211, 181] width 211 height 30
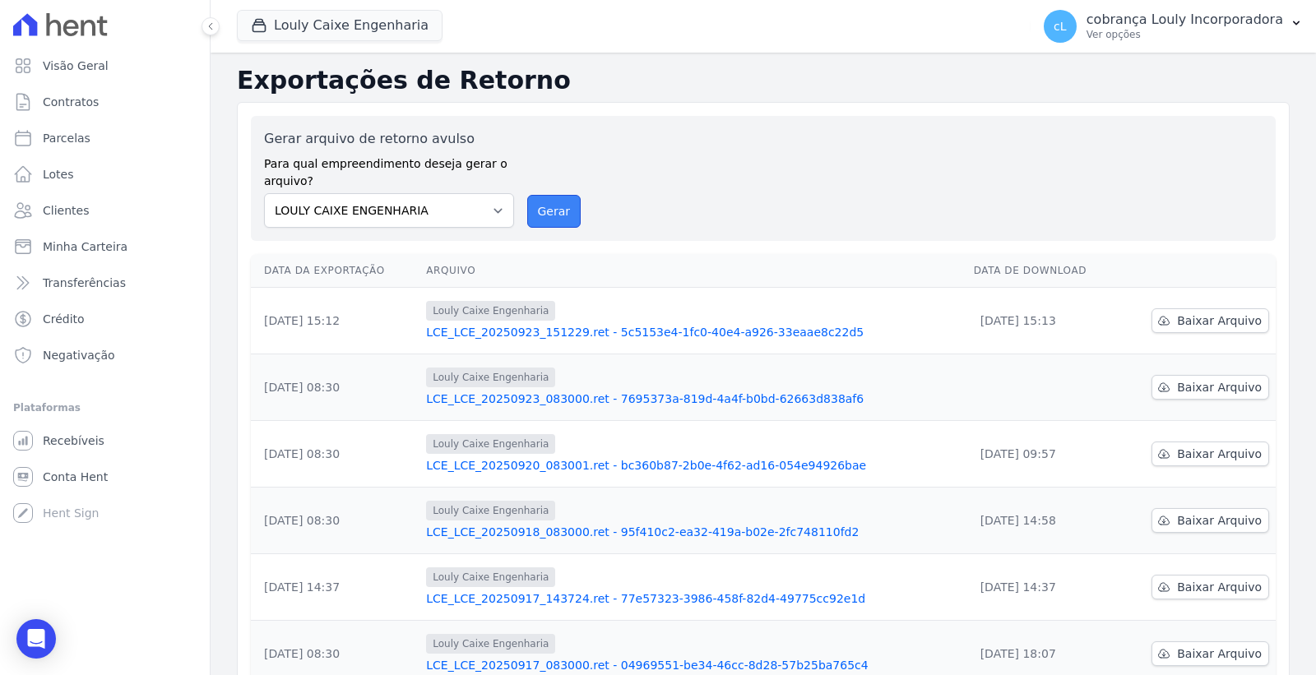
click at [547, 216] on button "Gerar" at bounding box center [554, 211] width 54 height 33
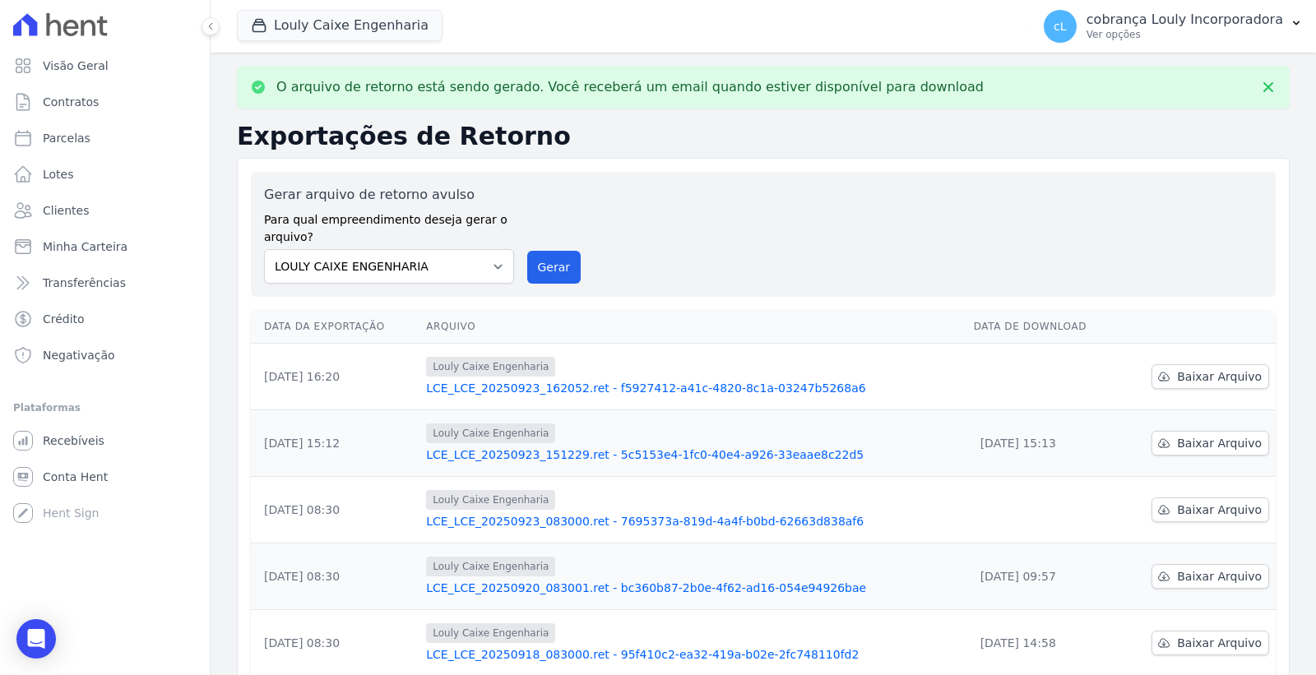
click at [601, 385] on link "LCE_LCE_20250923_162052.ret - f5927412-a41c-4820-8c1a-03247b5268a6" at bounding box center [693, 388] width 534 height 16
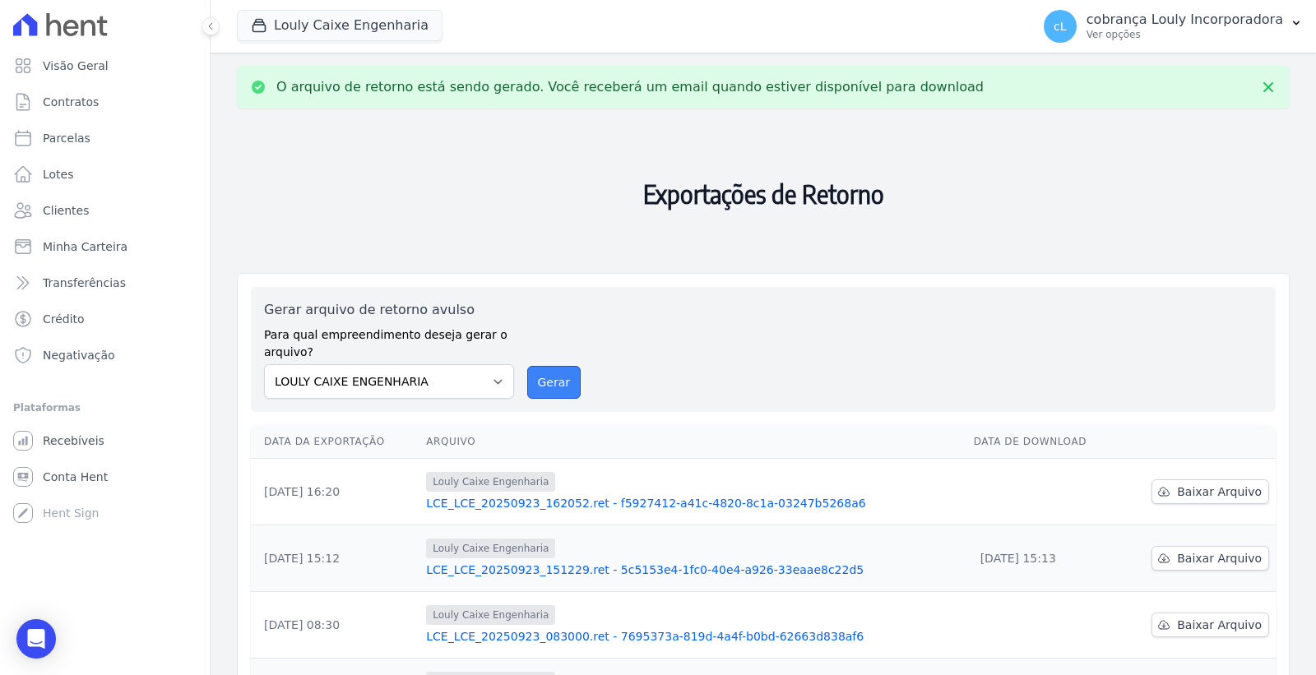
click at [557, 396] on button "Gerar" at bounding box center [554, 382] width 54 height 33
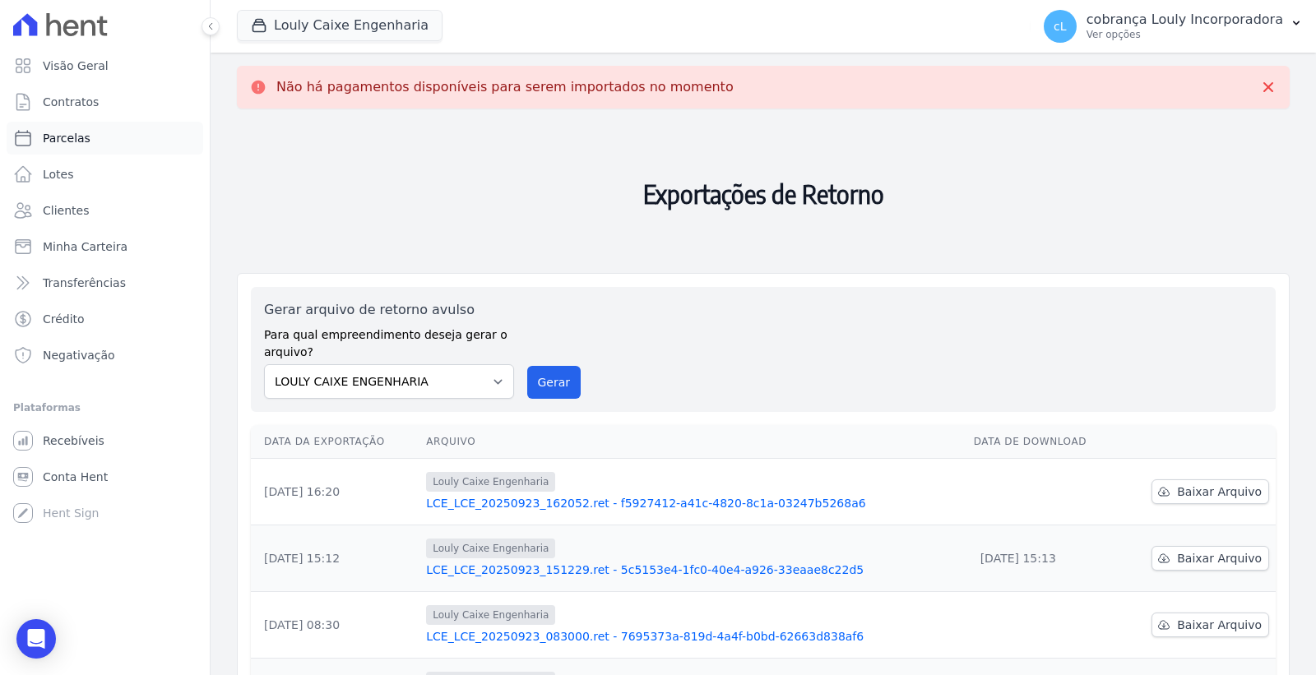
click at [108, 141] on link "Parcelas" at bounding box center [105, 138] width 197 height 33
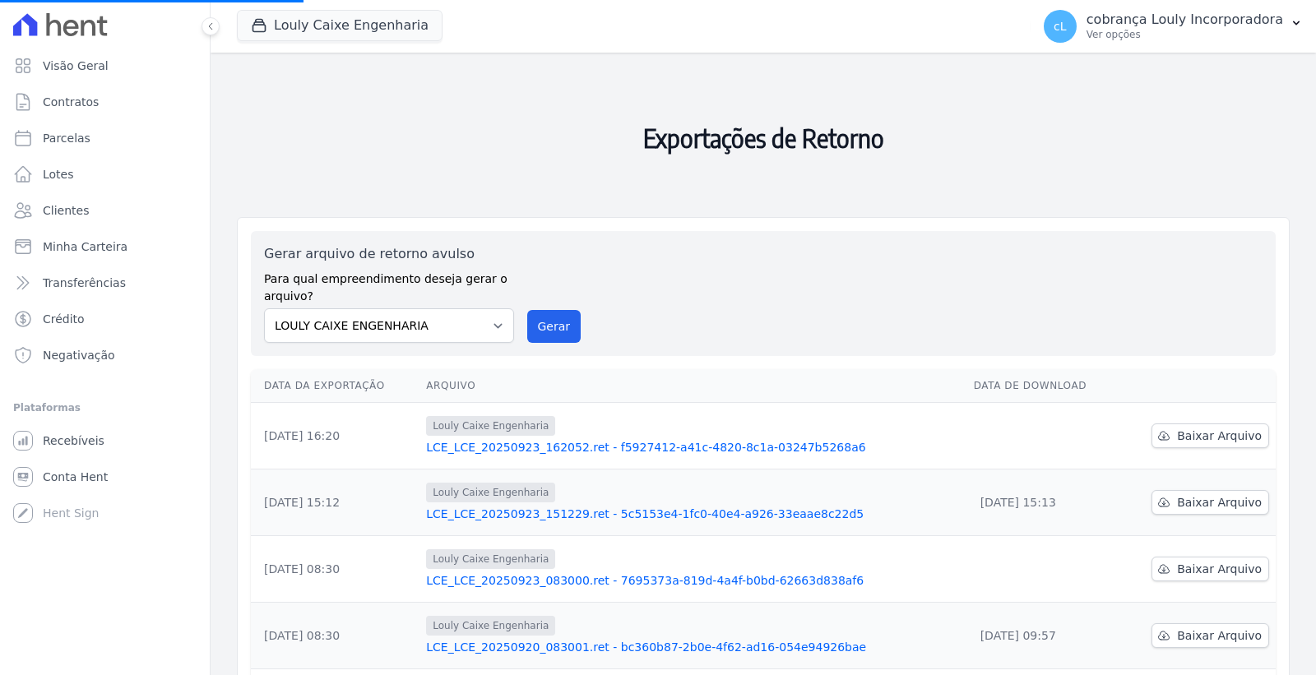
click at [731, 456] on td "Louly Caixe Engenharia LCE_LCE_20250923_162052.ret - f5927412-a41c-4820-8c1a-03…" at bounding box center [693, 436] width 547 height 67
click at [724, 447] on link "LCE_LCE_20250923_162052.ret - f5927412-a41c-4820-8c1a-03247b5268a6" at bounding box center [693, 447] width 534 height 16
click at [76, 141] on span "Parcelas" at bounding box center [67, 138] width 48 height 16
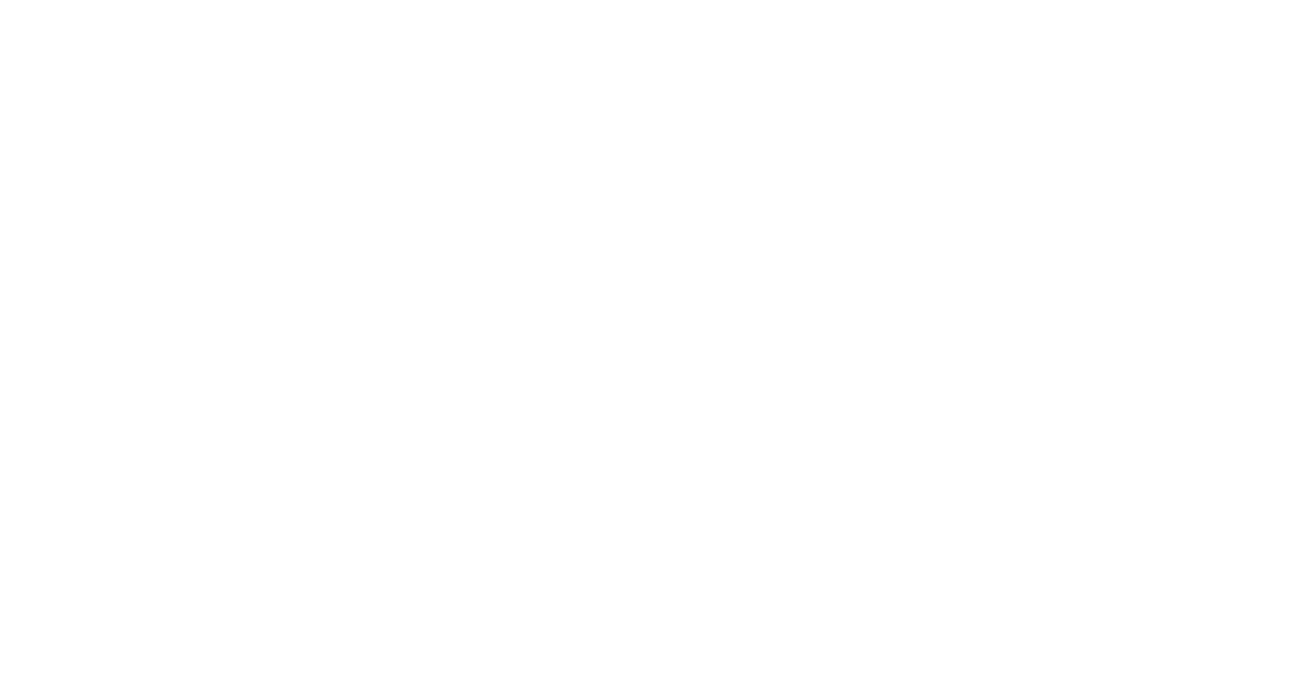
select select
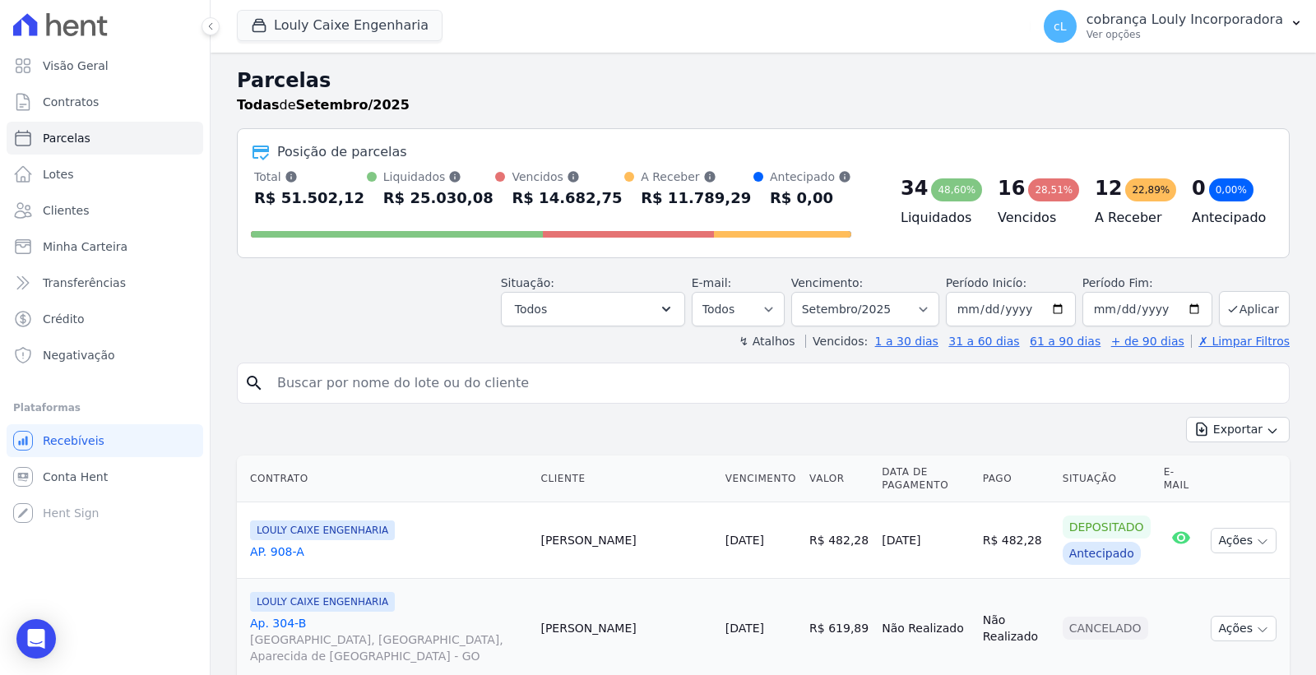
click at [344, 384] on input "search" at bounding box center [774, 383] width 1015 height 33
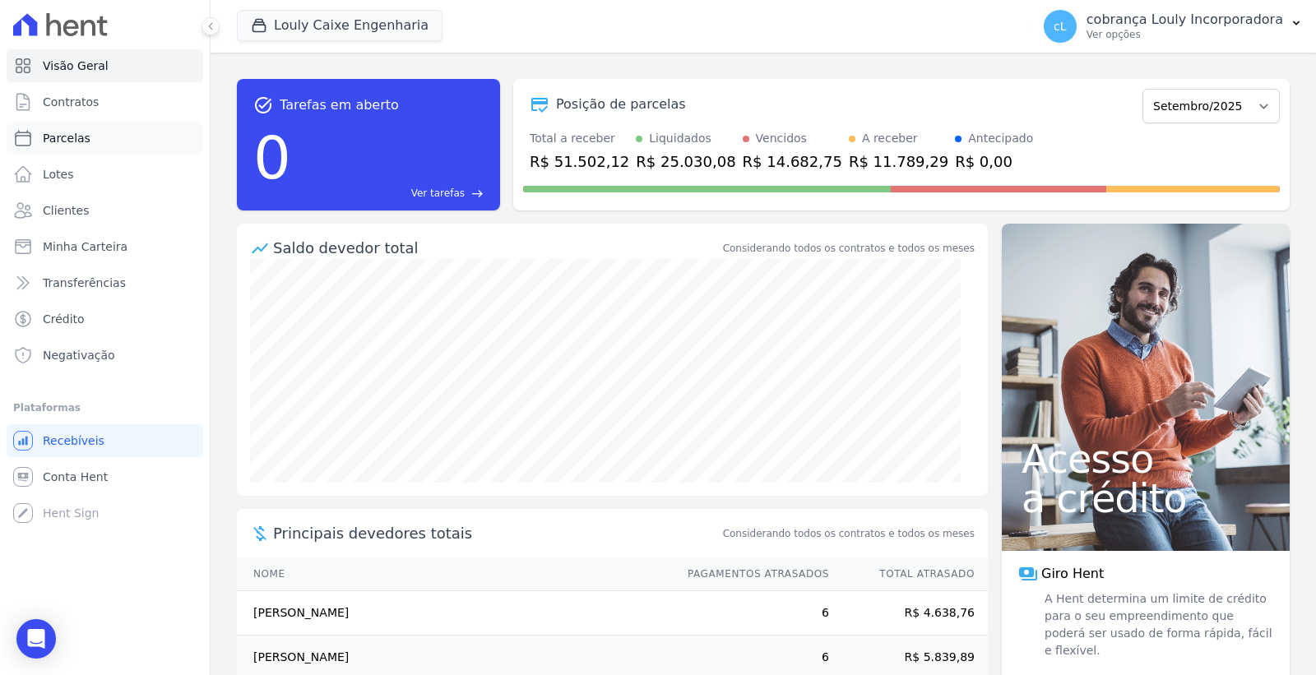
click at [50, 143] on span "Parcelas" at bounding box center [67, 138] width 48 height 16
select select
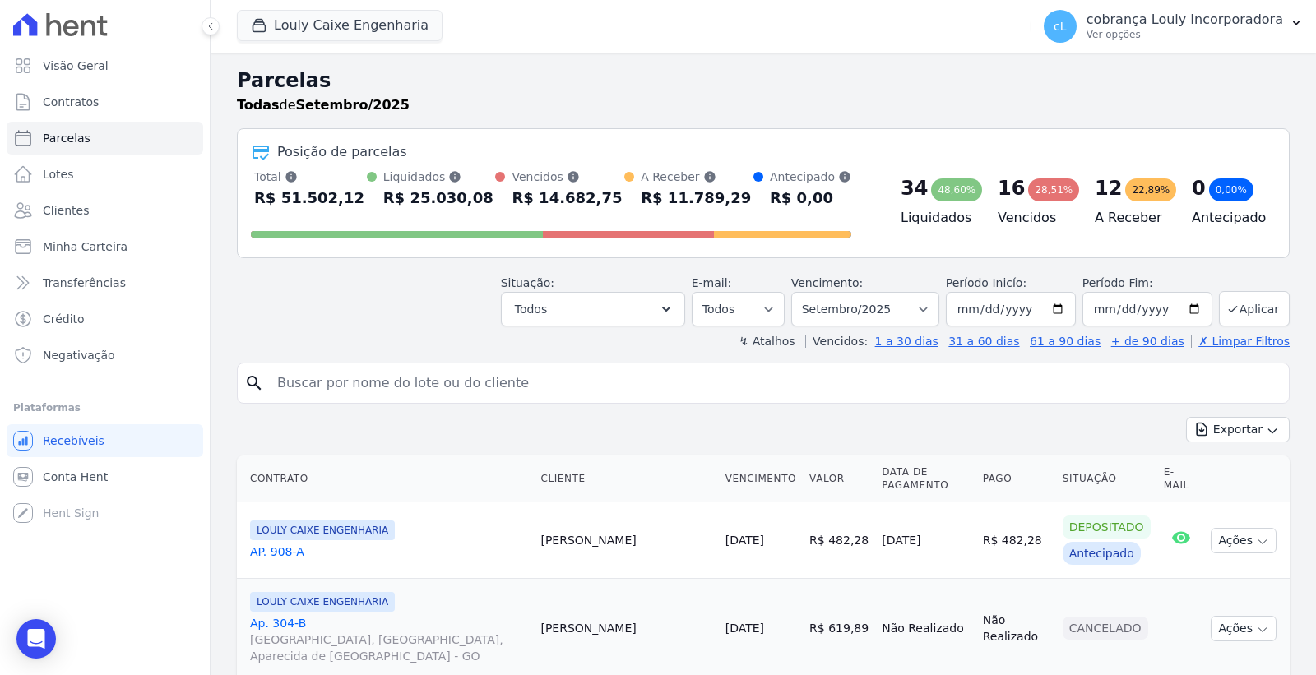
click at [429, 377] on input "search" at bounding box center [774, 383] width 1015 height 33
paste input "[PERSON_NAME]"
type input "[PERSON_NAME]"
select select
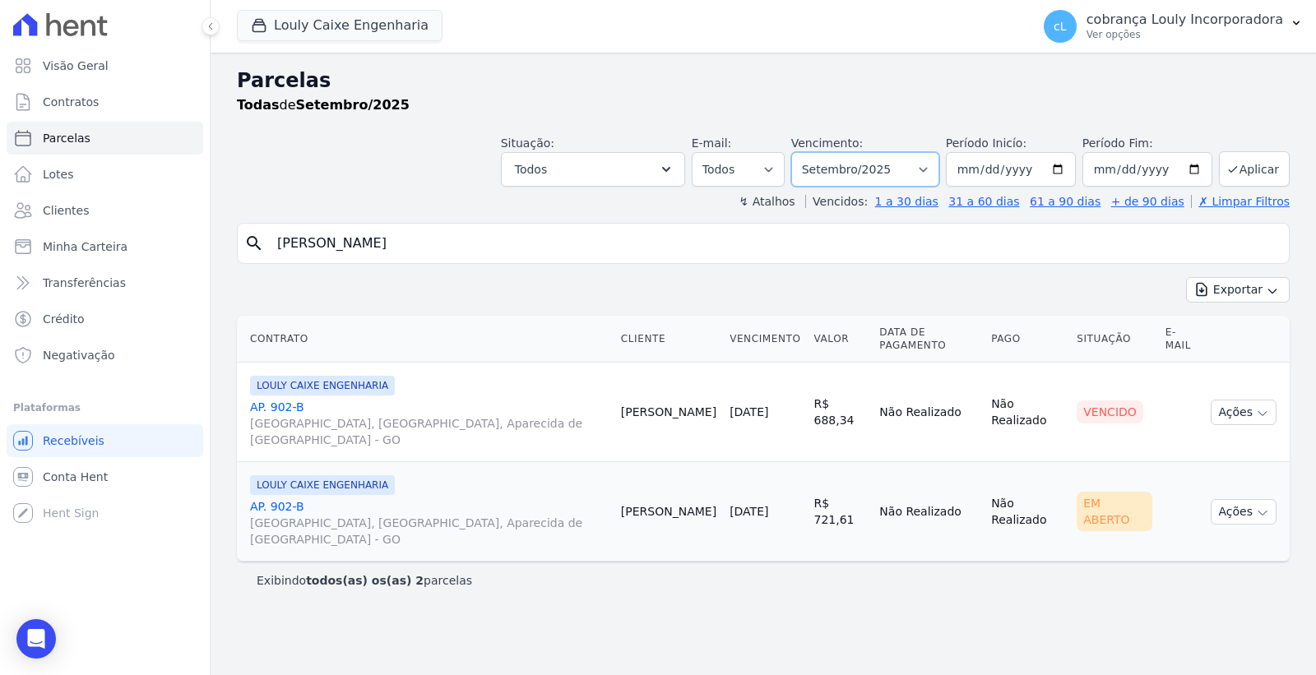
click at [909, 171] on select "Filtrar por período ──────── Todos os meses Setembro/2024 Outubro/2024 Novembro…" at bounding box center [865, 169] width 148 height 35
select select "07/2025"
click at [815, 152] on select "Filtrar por período ──────── Todos os meses Setembro/2024 Outubro/2024 Novembro…" at bounding box center [865, 169] width 148 height 35
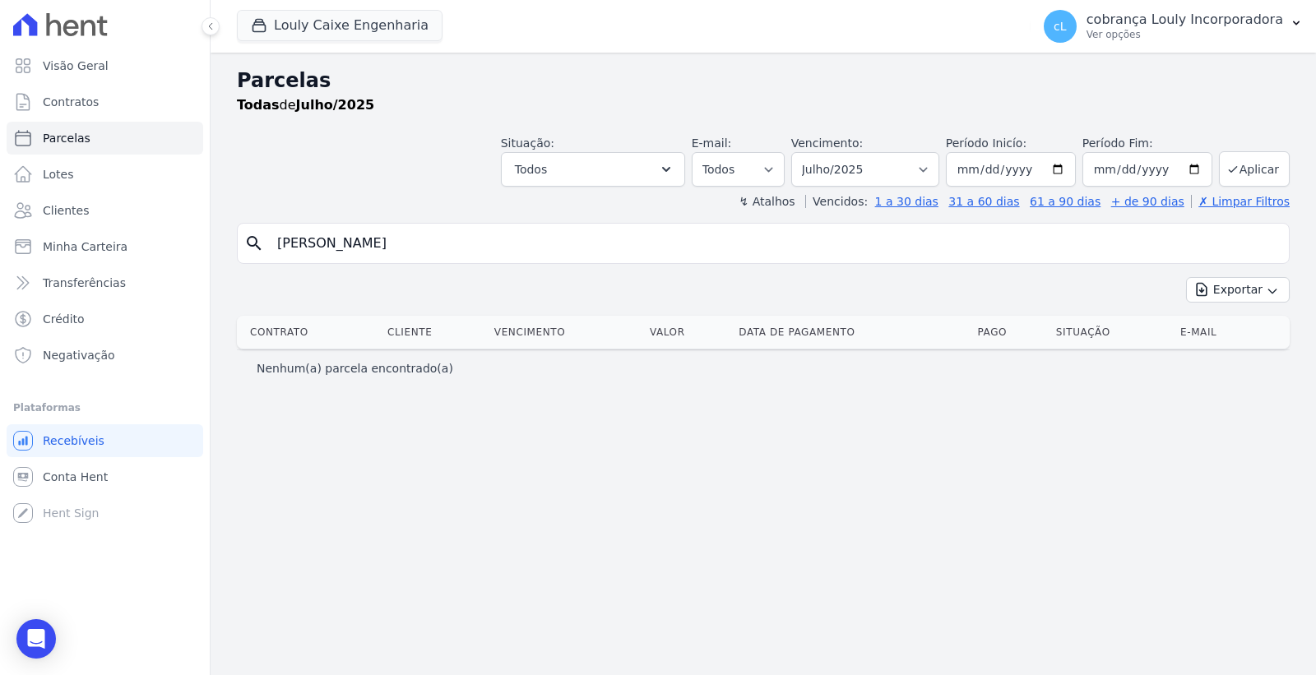
select select
click at [889, 160] on select "Filtrar por período ──────── Todos os meses Setembro/2024 Outubro/2024 Novembro…" at bounding box center [865, 169] width 148 height 35
select select "08/2025"
click at [815, 152] on select "Filtrar por período ──────── Todos os meses Setembro/2024 Outubro/2024 Novembro…" at bounding box center [865, 169] width 148 height 35
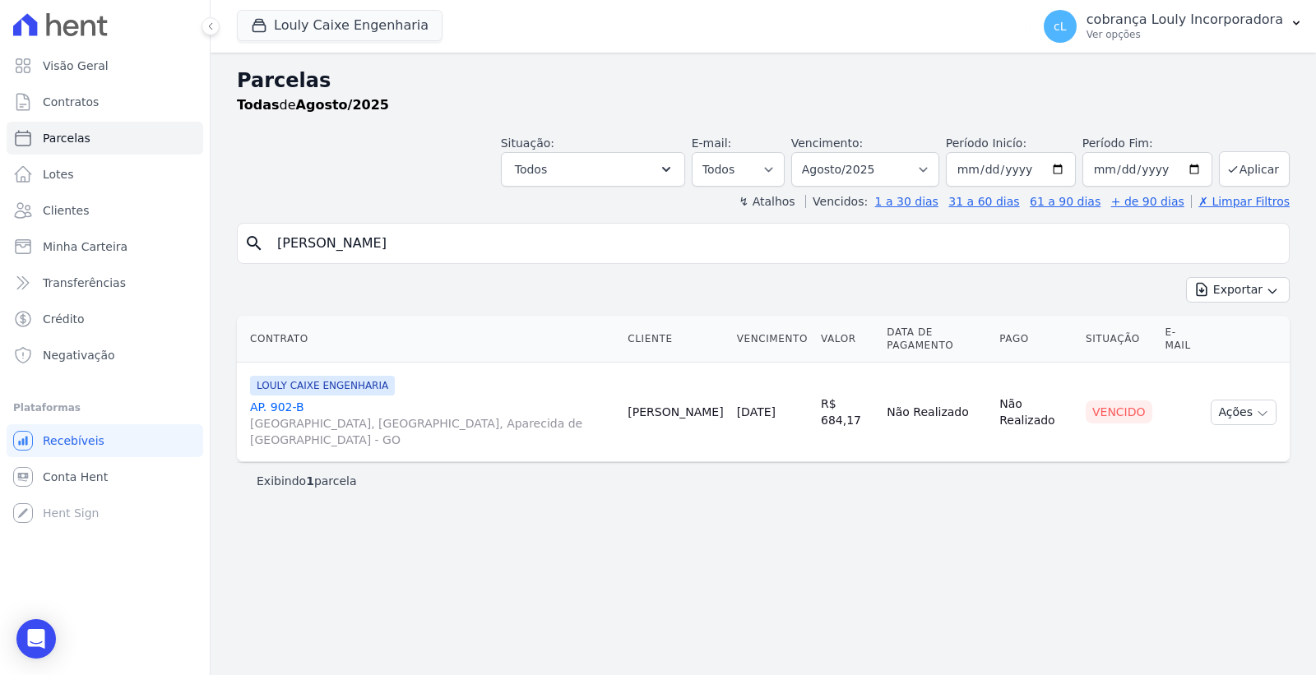
select select
drag, startPoint x: 865, startPoint y: 173, endPoint x: 861, endPoint y: 185, distance: 13.3
click at [865, 173] on select "Filtrar por período ──────── Todos os meses Setembro/2024 Outubro/2024 Novembro…" at bounding box center [865, 169] width 148 height 35
select select "09/2025"
click at [815, 152] on select "Filtrar por período ──────── Todos os meses Setembro/2024 Outubro/2024 Novembro…" at bounding box center [865, 169] width 148 height 35
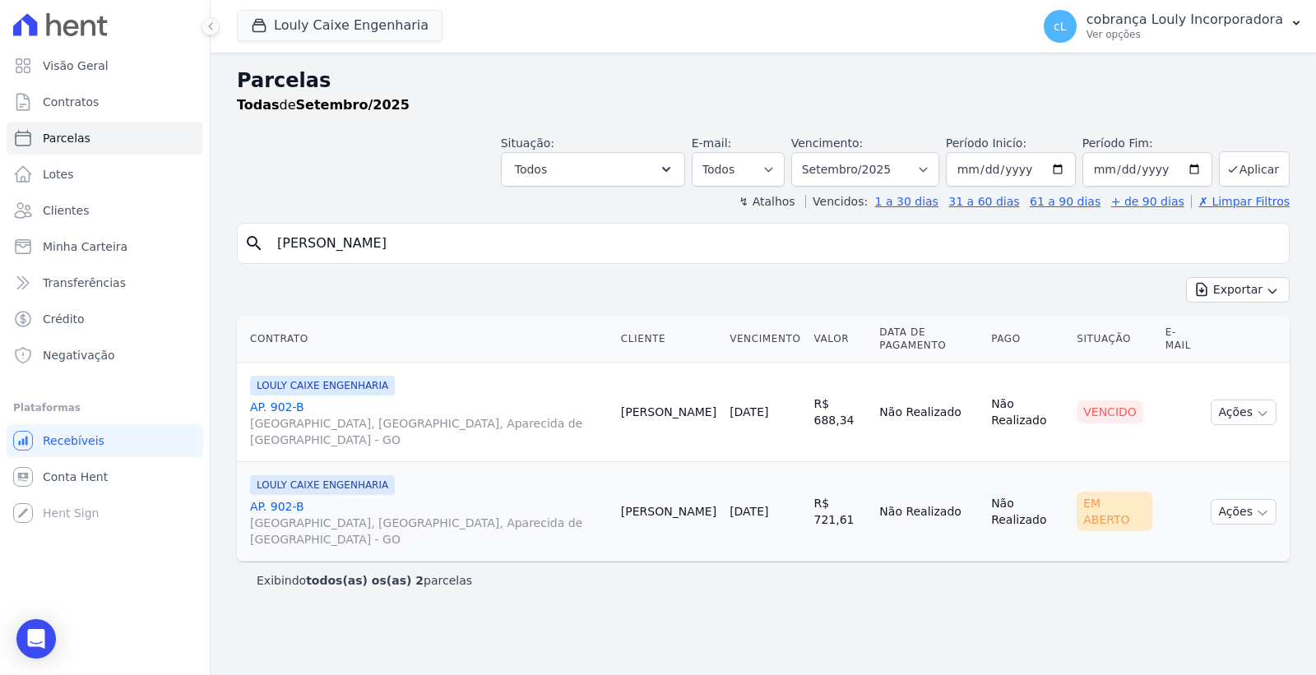
select select
click at [280, 499] on link "AP. [GEOGRAPHIC_DATA], [GEOGRAPHIC_DATA], Aparecida de [GEOGRAPHIC_DATA]" at bounding box center [429, 523] width 358 height 49
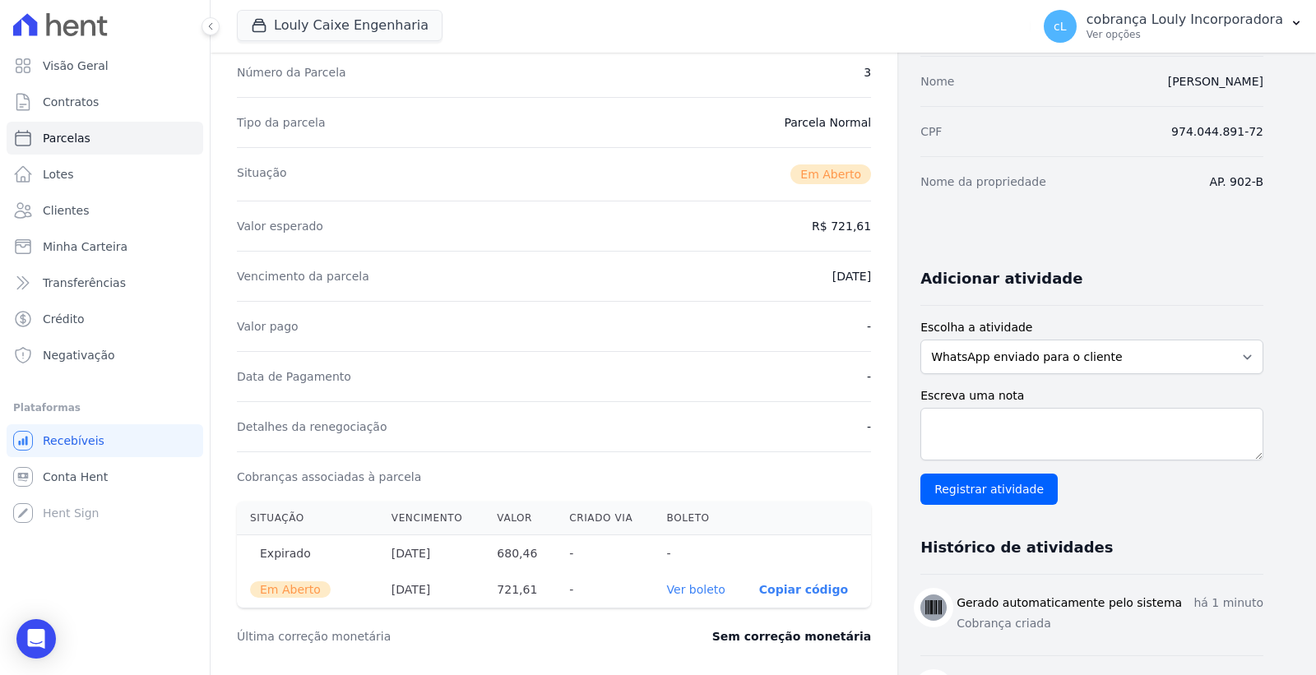
scroll to position [365, 0]
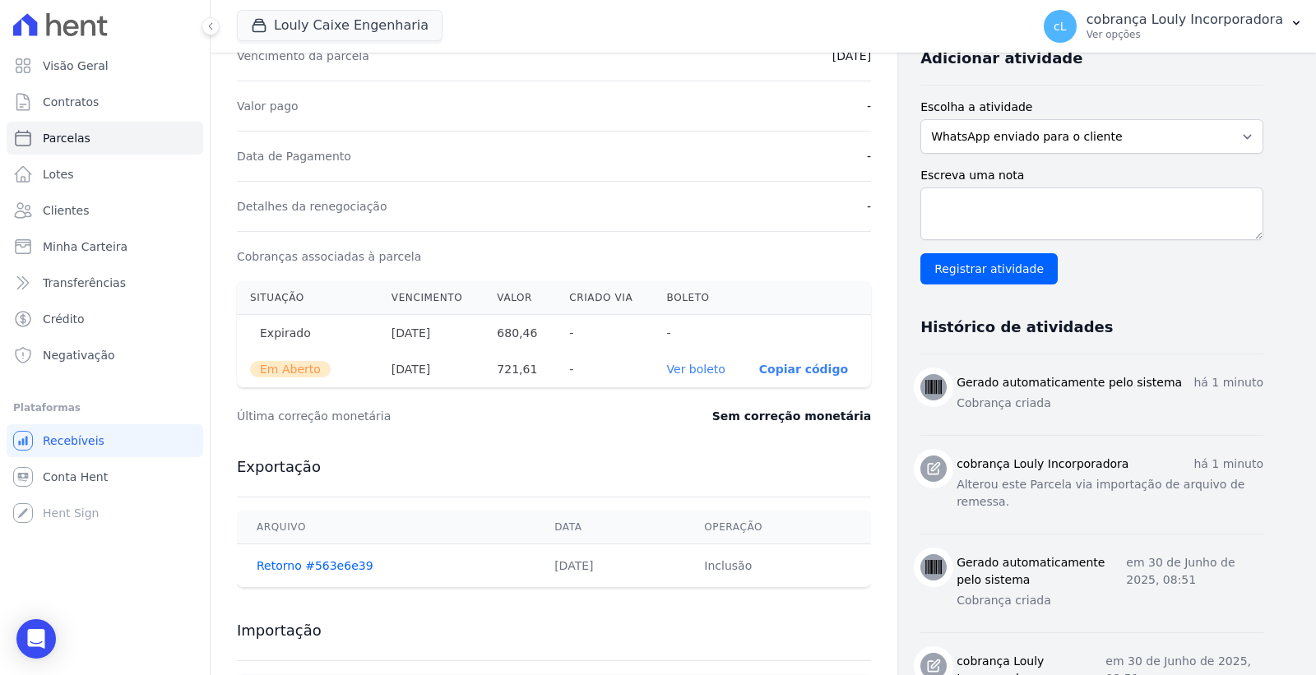
click at [704, 368] on link "Ver boleto" at bounding box center [696, 369] width 58 height 13
drag, startPoint x: 504, startPoint y: 372, endPoint x: 539, endPoint y: 372, distance: 34.6
click at [539, 372] on th "721,61" at bounding box center [520, 369] width 72 height 36
copy th "721,61"
click at [1213, 29] on p "Ver opções" at bounding box center [1185, 34] width 197 height 13
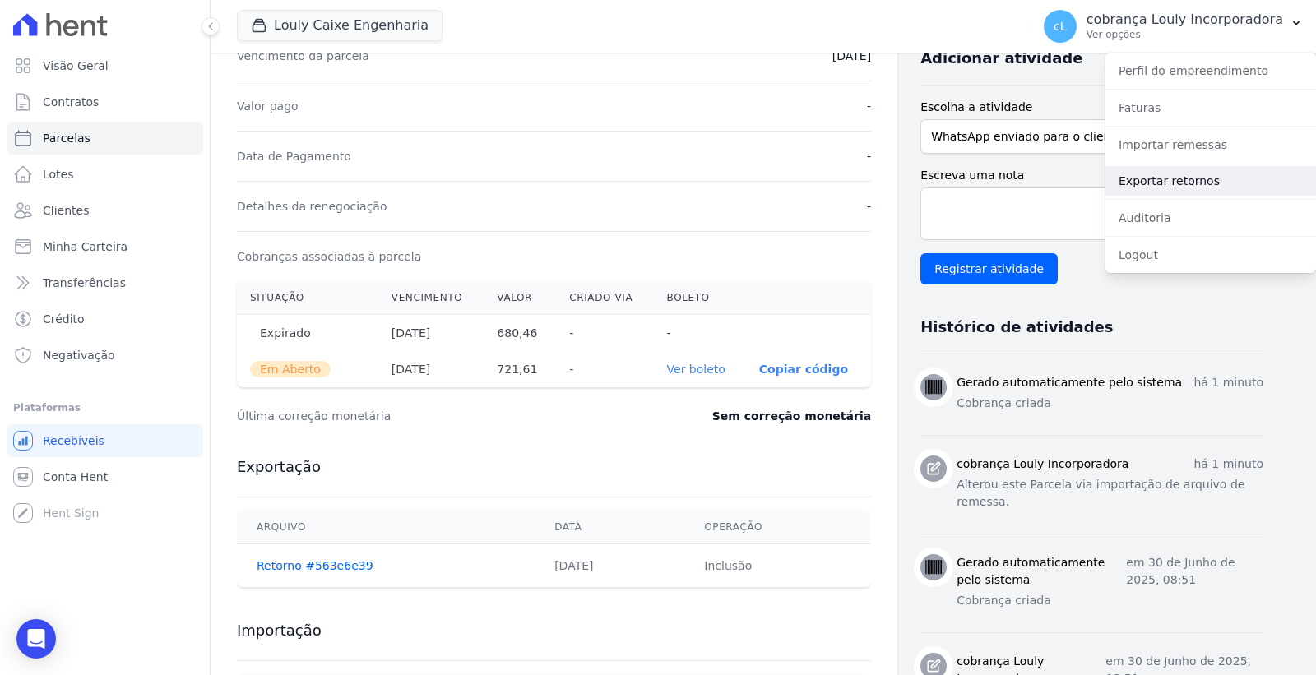
click at [1169, 179] on link "Exportar retornos" at bounding box center [1211, 181] width 211 height 30
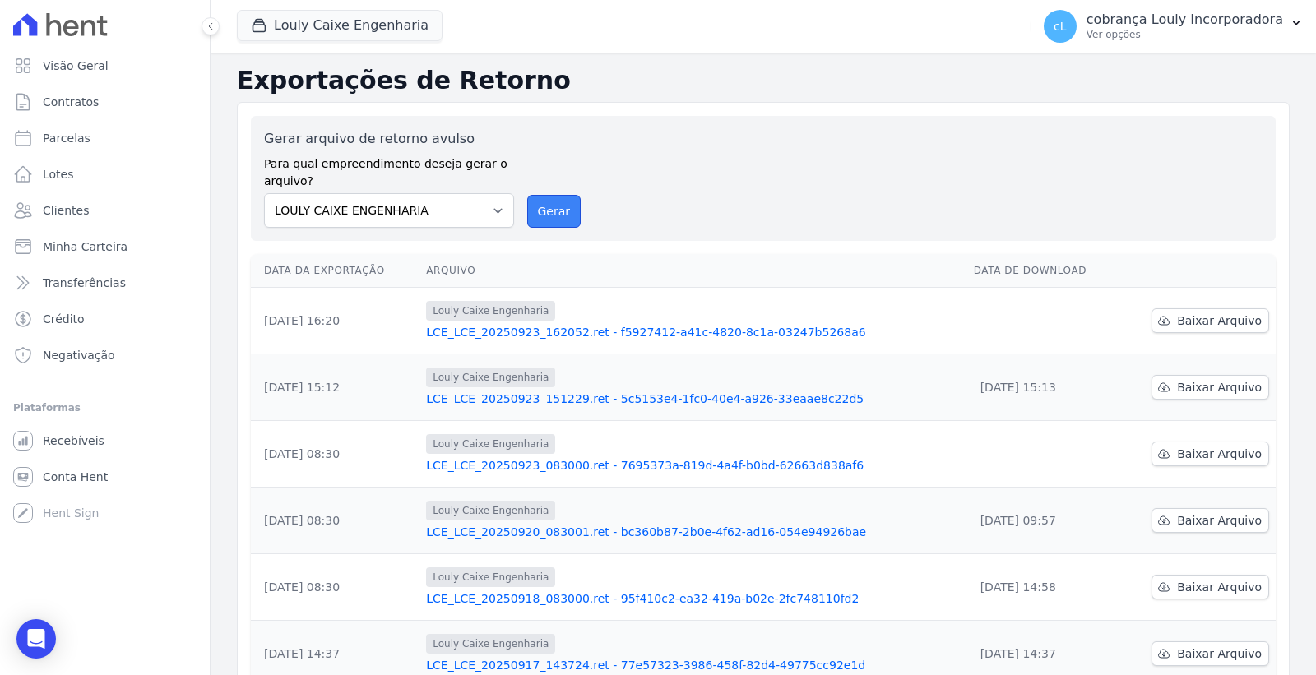
click at [558, 217] on button "Gerar" at bounding box center [554, 211] width 54 height 33
